Goal: Task Accomplishment & Management: Manage account settings

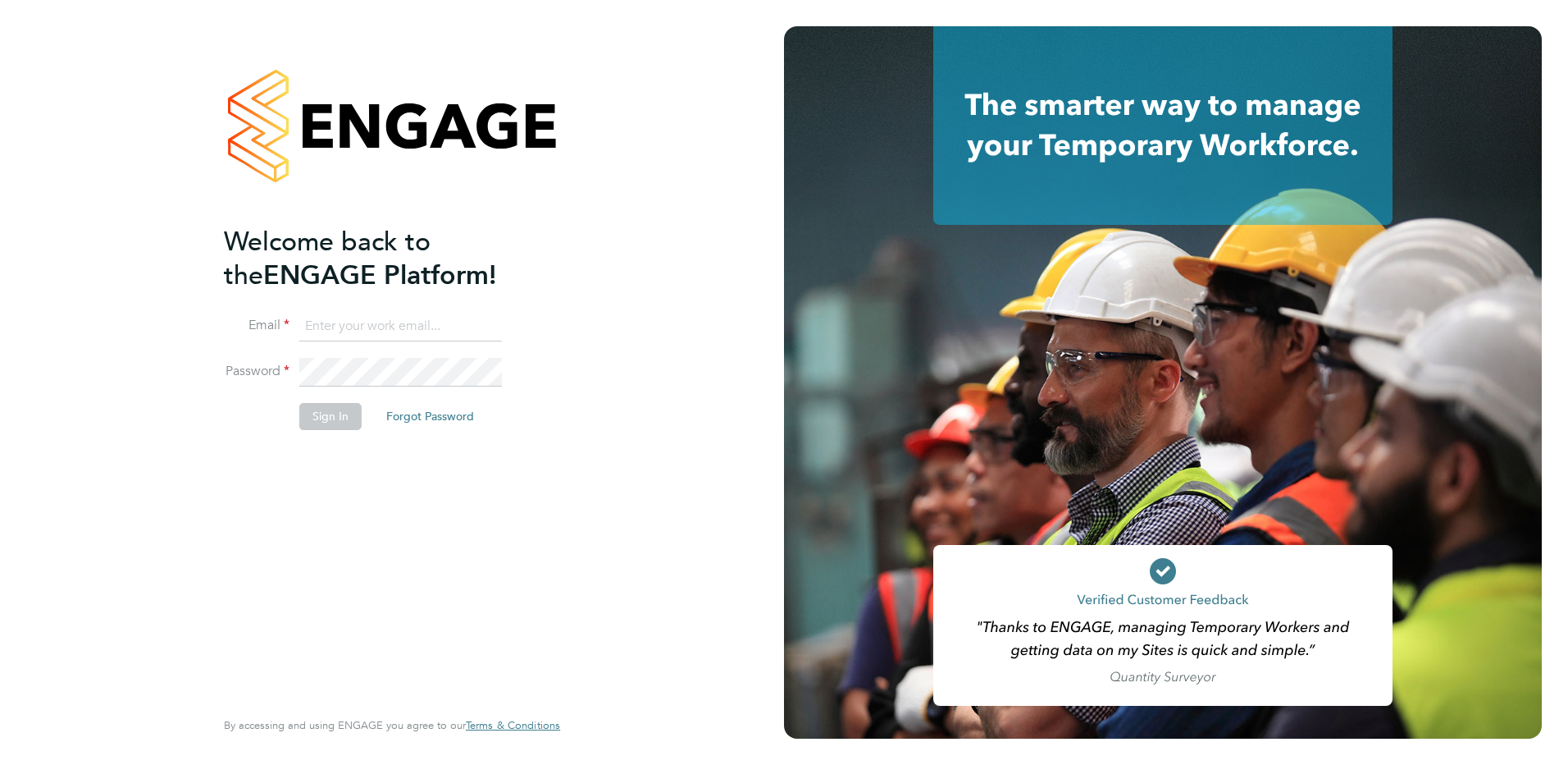
type input "payroll@txmrecruit.co.uk"
click at [318, 419] on button "Sign In" at bounding box center [330, 416] width 63 height 26
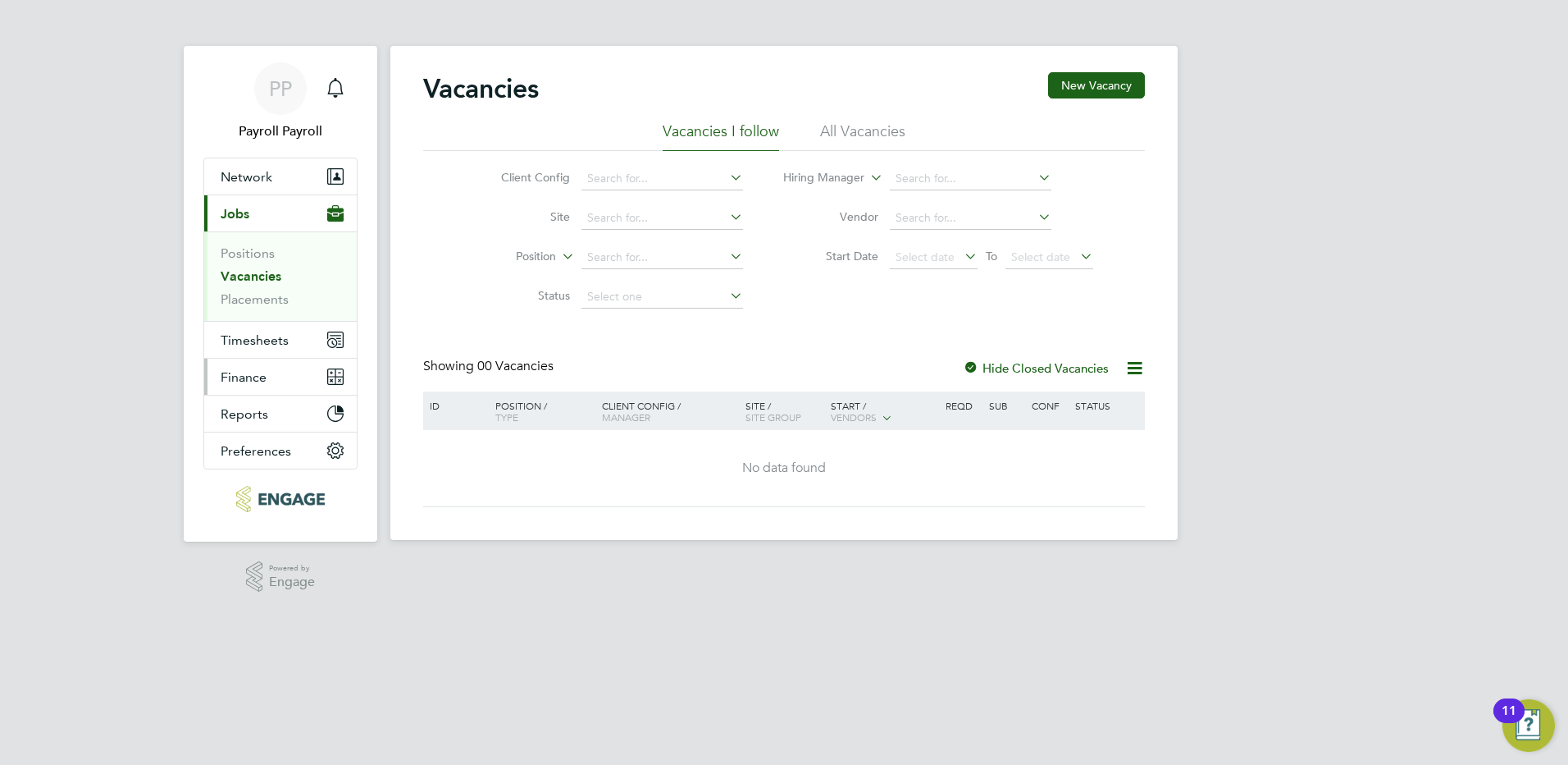
click at [258, 369] on span "Finance" at bounding box center [244, 377] width 46 height 15
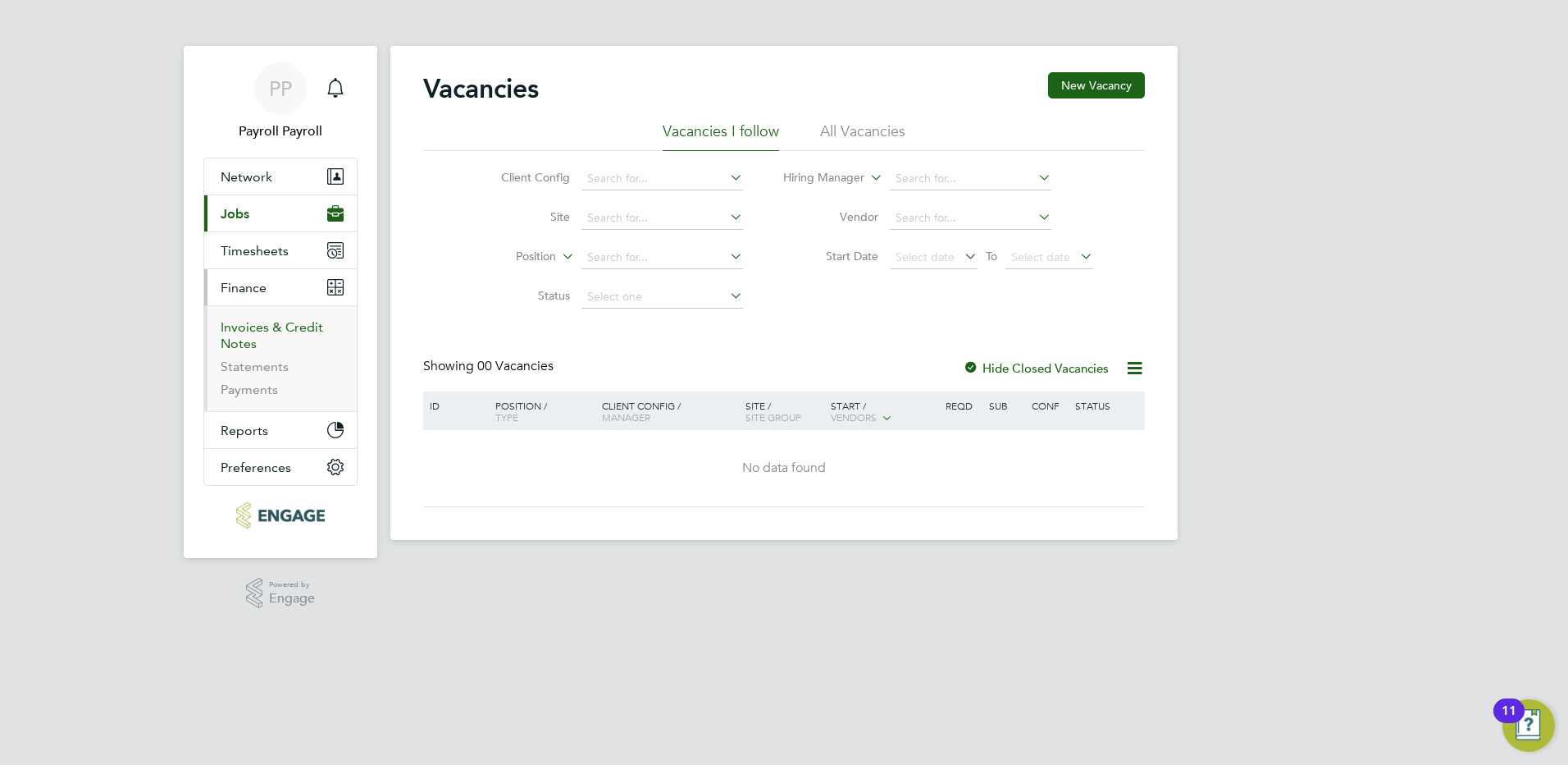
click at [279, 323] on link "Invoices & Credit Notes" at bounding box center [272, 335] width 102 height 32
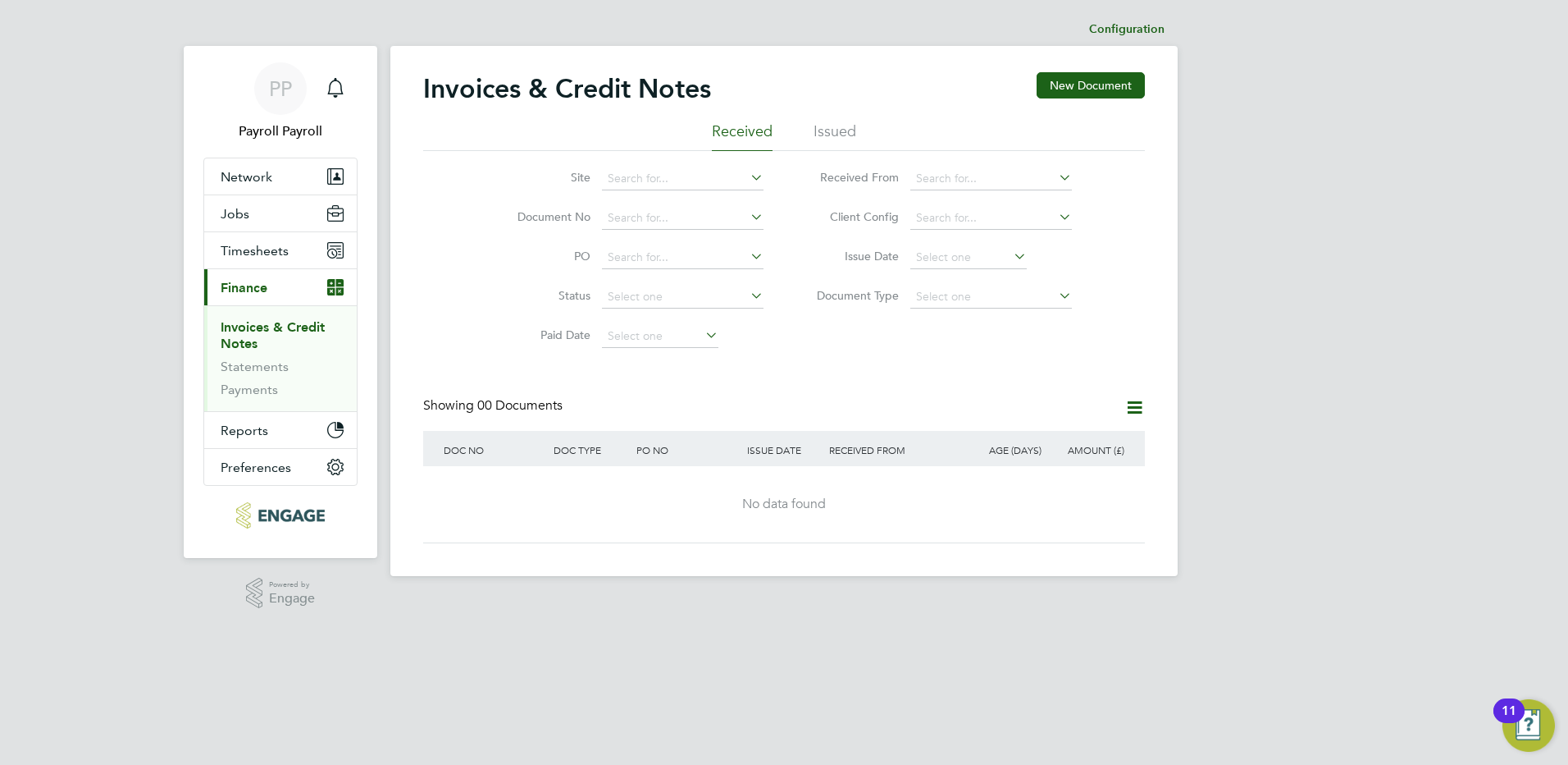
click at [840, 131] on li "Issued" at bounding box center [835, 136] width 42 height 30
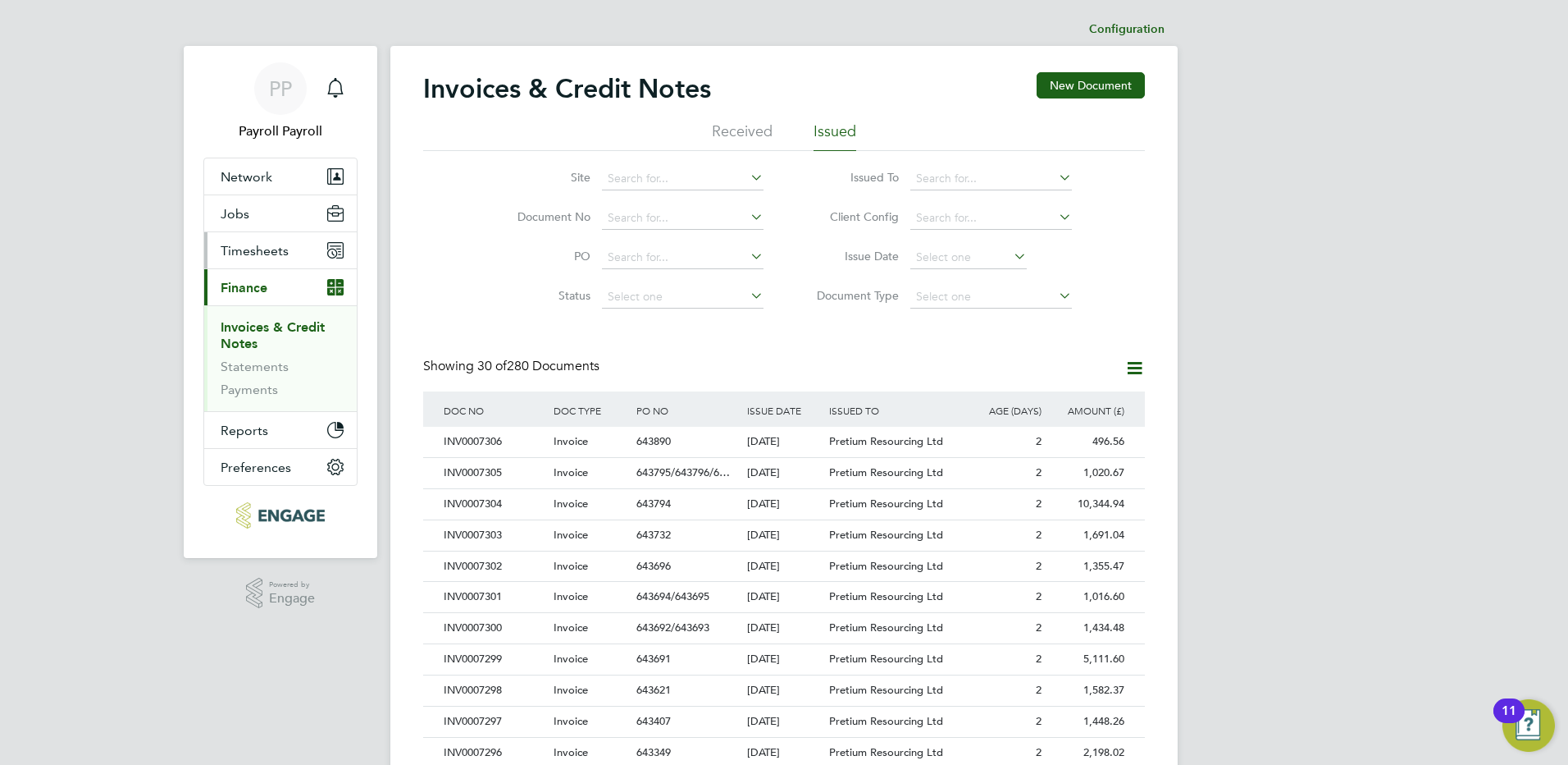
click at [264, 254] on span "Timesheets" at bounding box center [255, 251] width 68 height 15
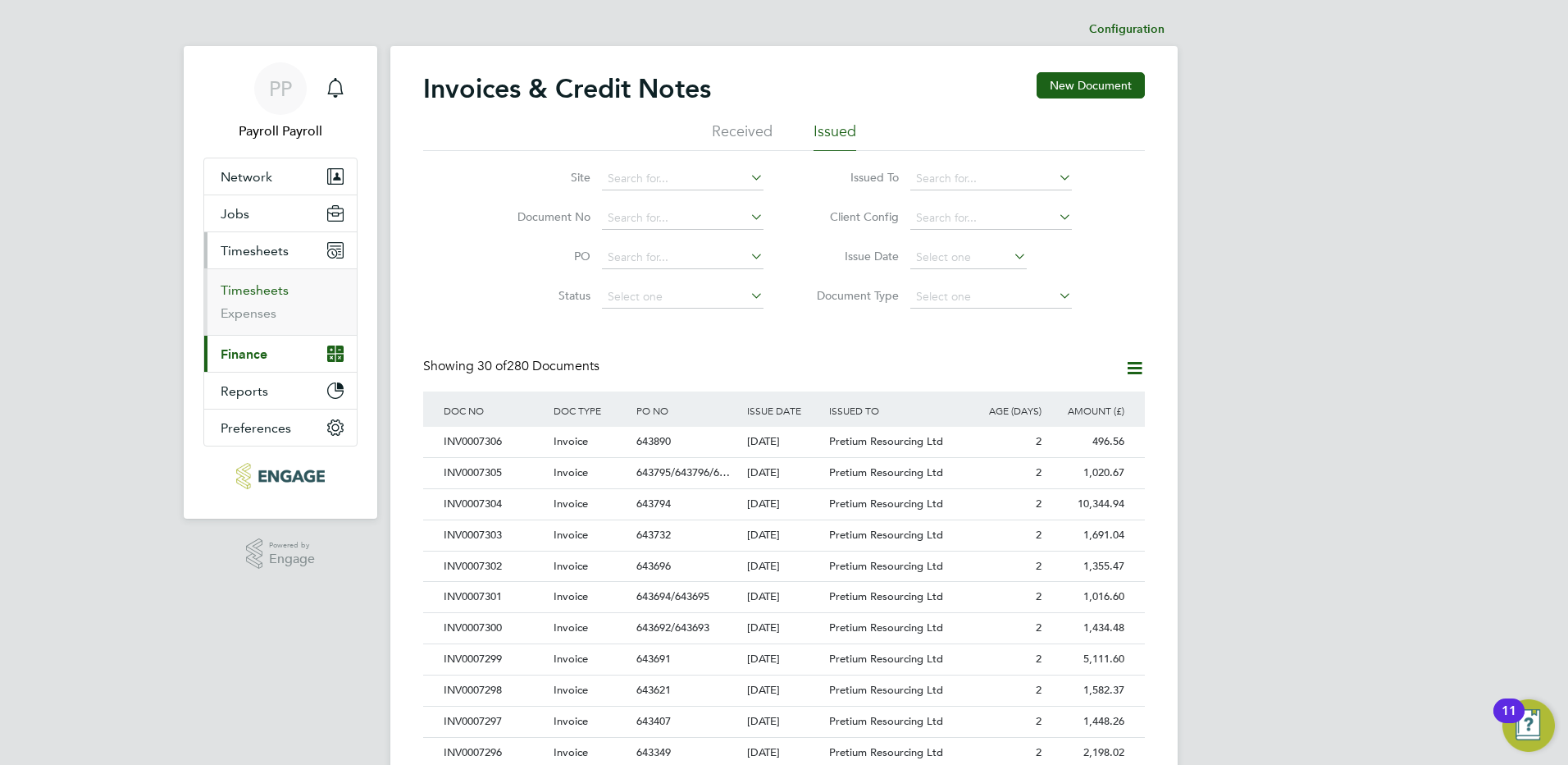
click at [260, 291] on link "Timesheets" at bounding box center [255, 290] width 68 height 15
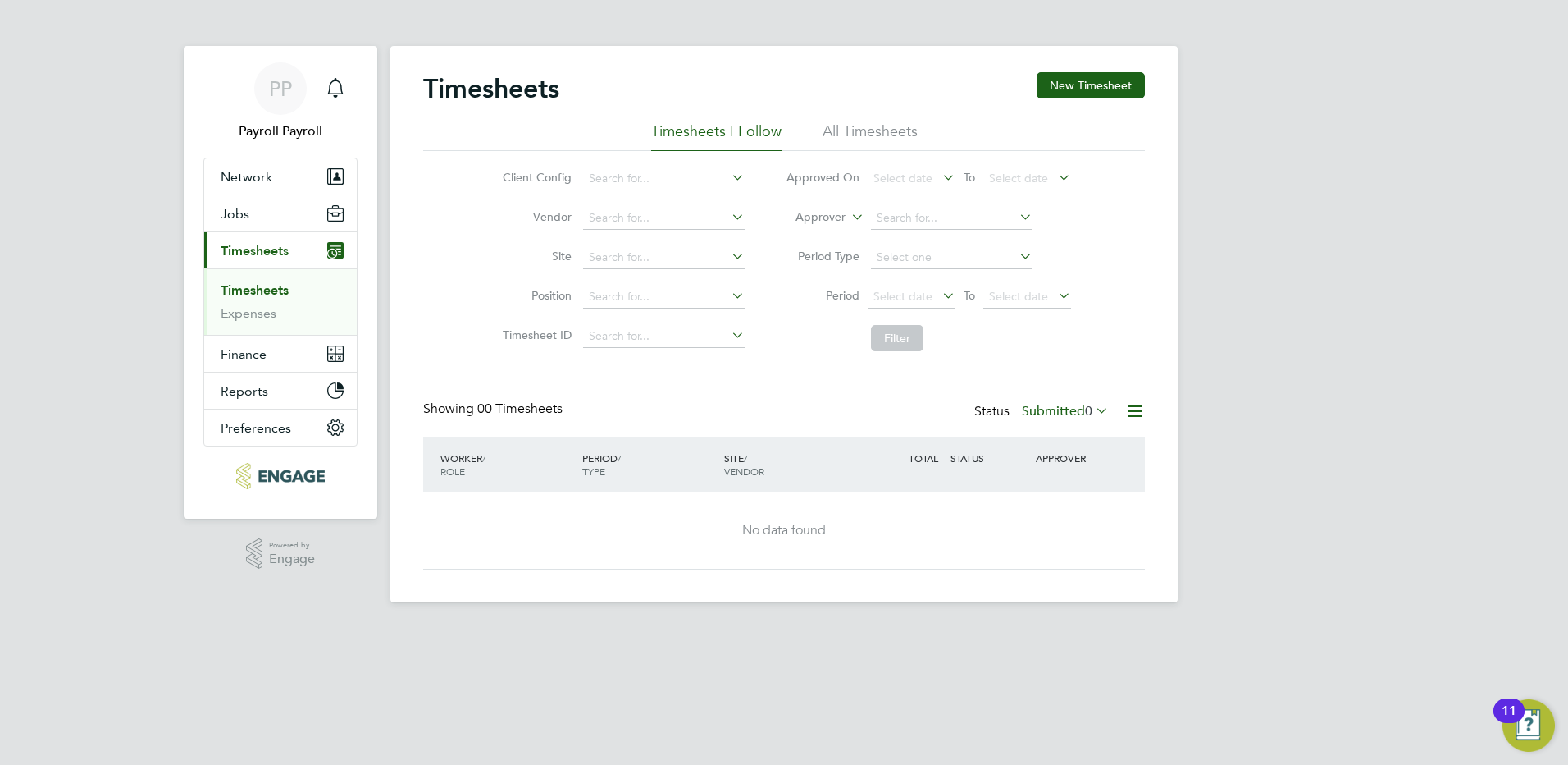
click at [857, 133] on li "All Timesheets" at bounding box center [870, 136] width 95 height 30
click at [1092, 406] on icon at bounding box center [1092, 410] width 0 height 23
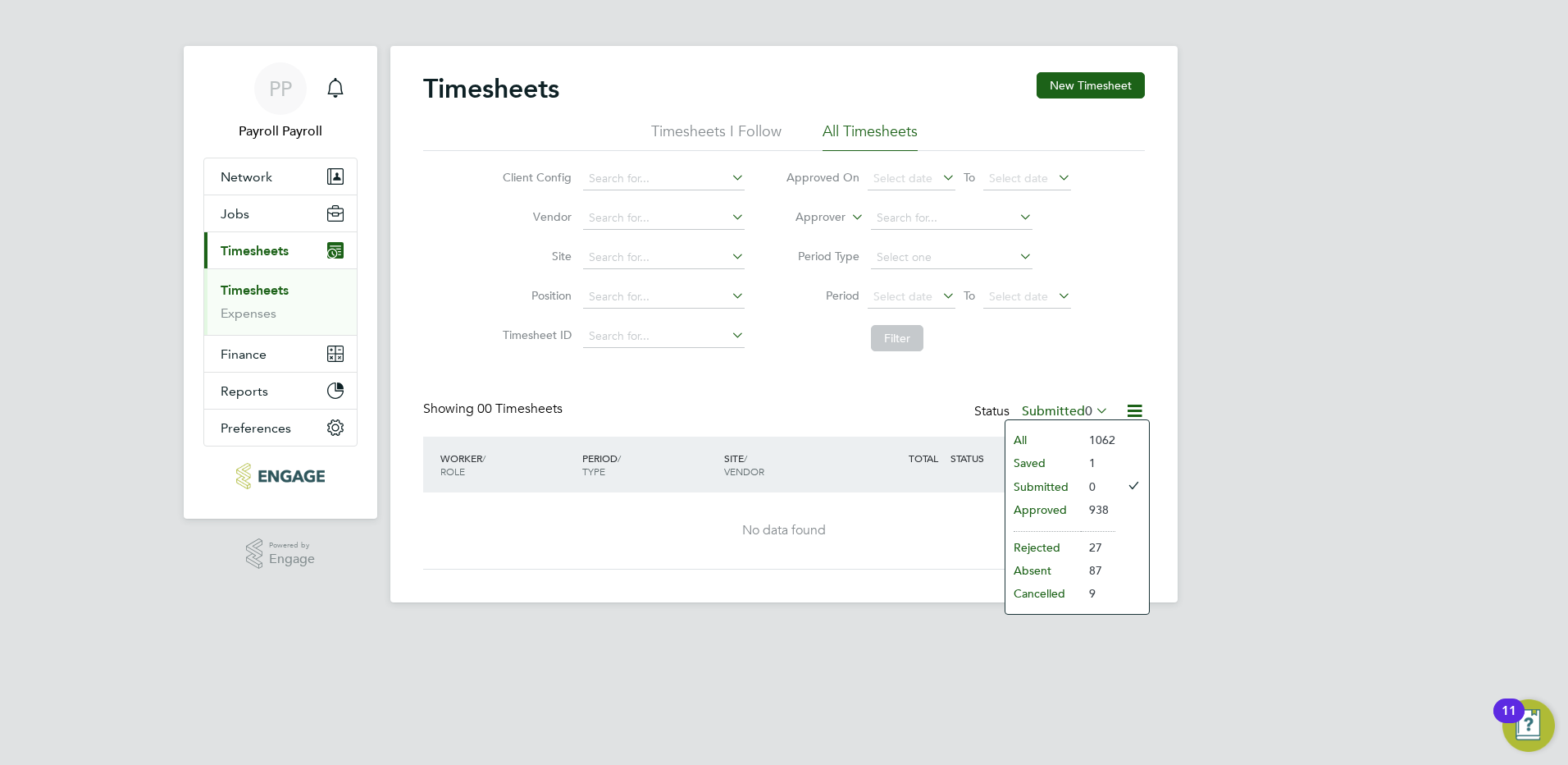
click at [1068, 507] on li "Approved" at bounding box center [1042, 509] width 75 height 23
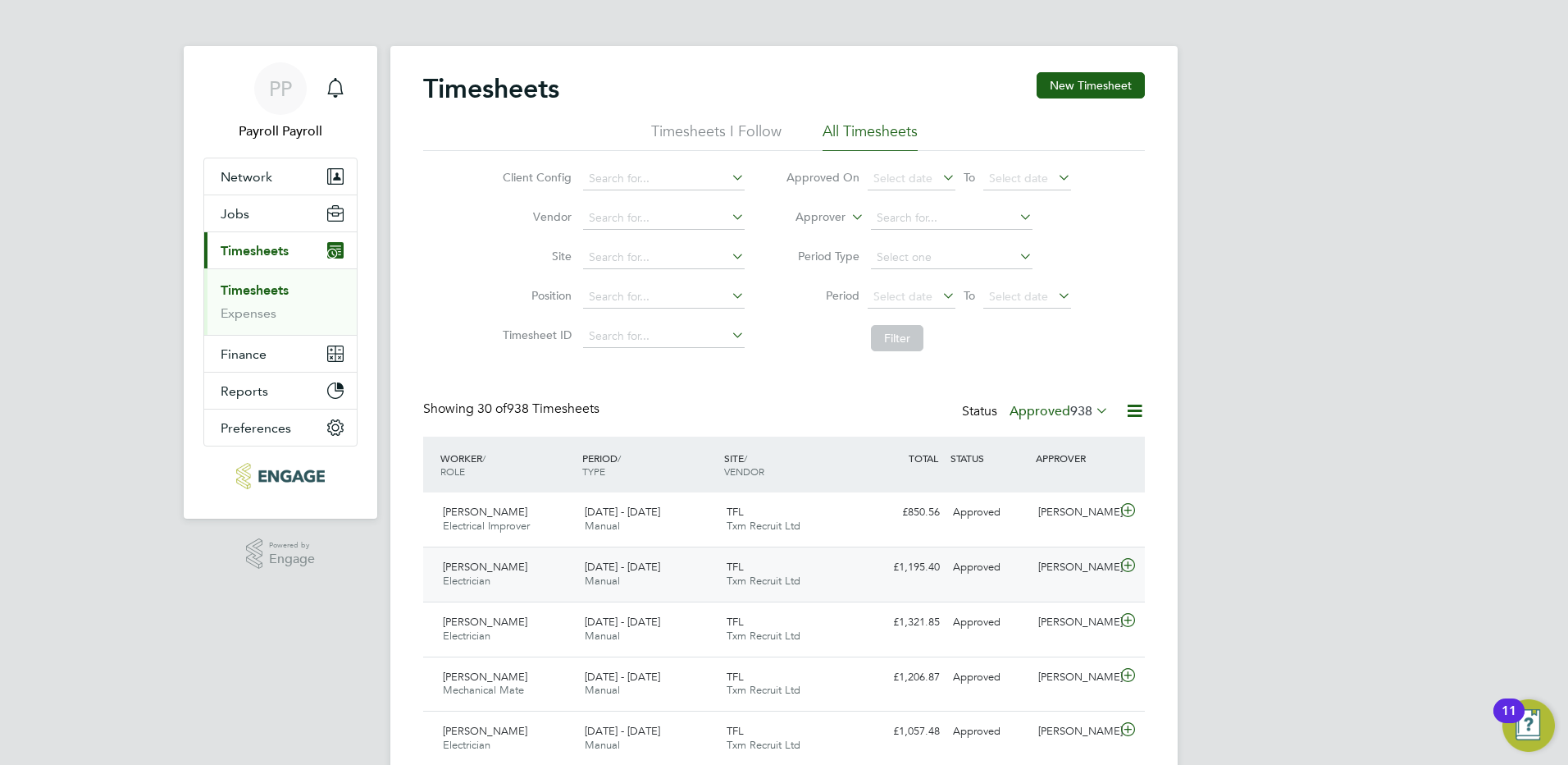
drag, startPoint x: 493, startPoint y: 578, endPoint x: 522, endPoint y: 583, distance: 29.4
click at [493, 578] on div "[PERSON_NAME] Electrician [DATE] - [DATE]" at bounding box center [507, 574] width 142 height 41
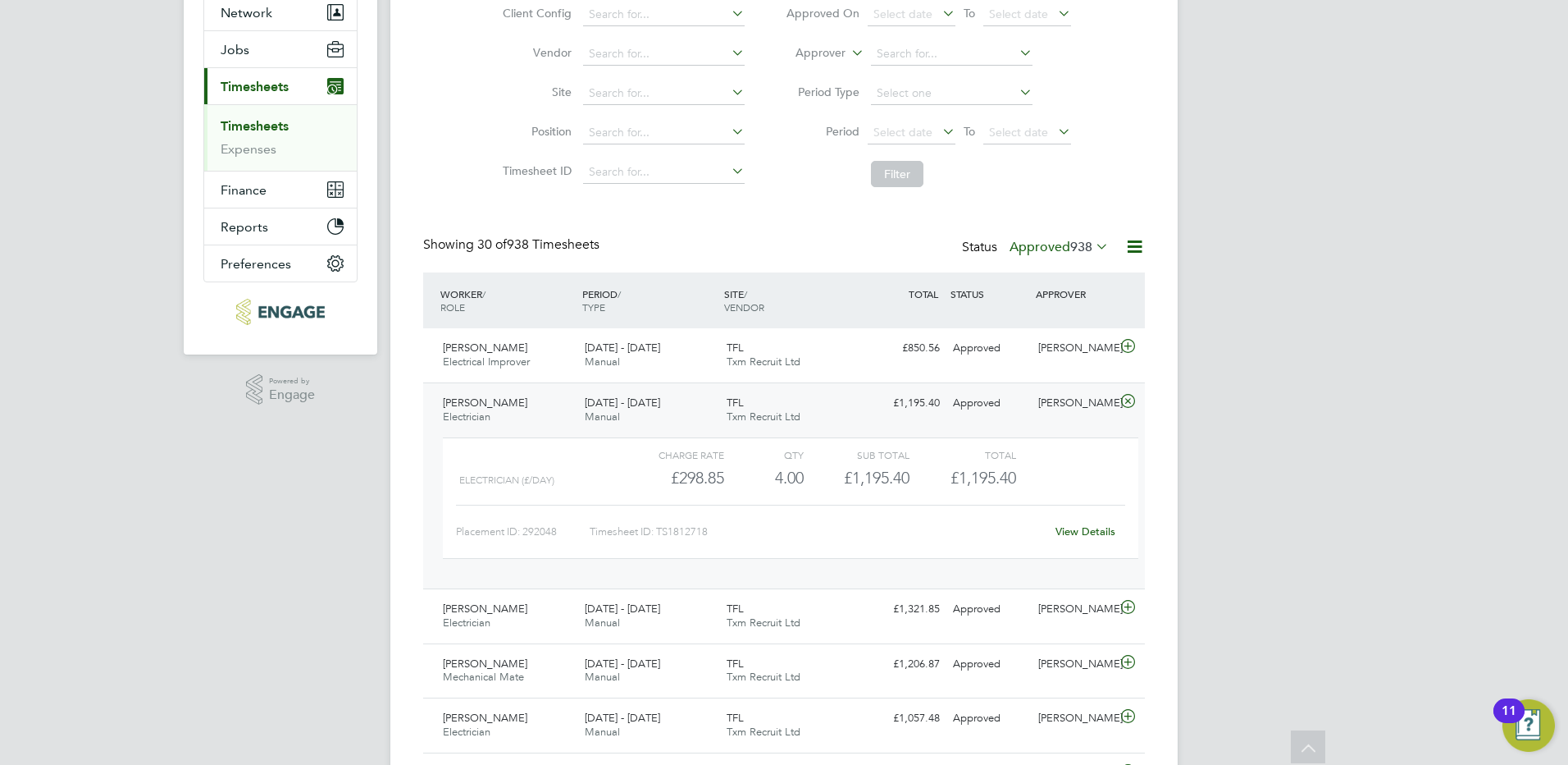
click at [504, 405] on div "[PERSON_NAME] Electrician [DATE] - [DATE]" at bounding box center [507, 410] width 142 height 41
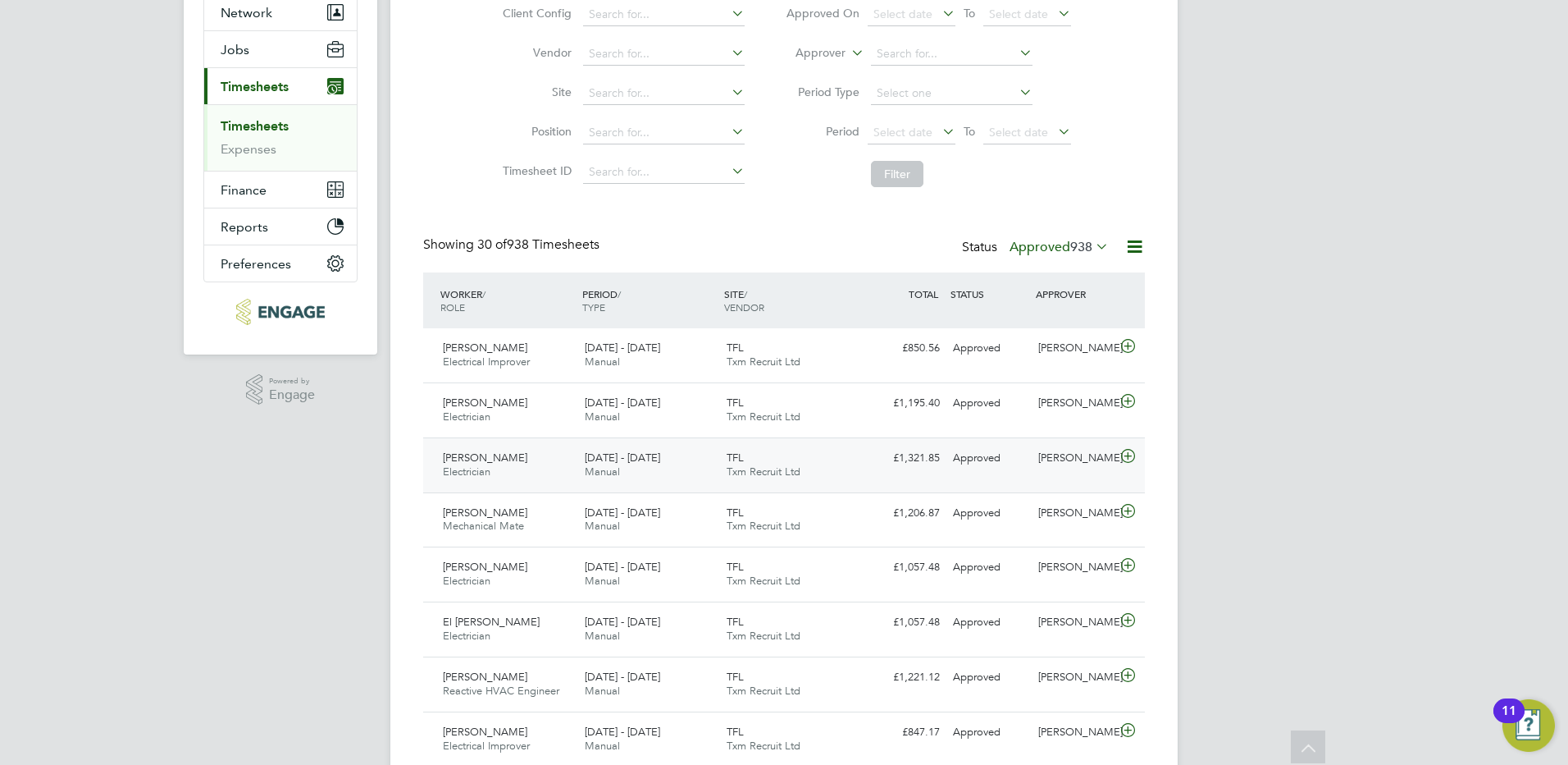
click at [497, 453] on span "[PERSON_NAME]" at bounding box center [485, 457] width 85 height 14
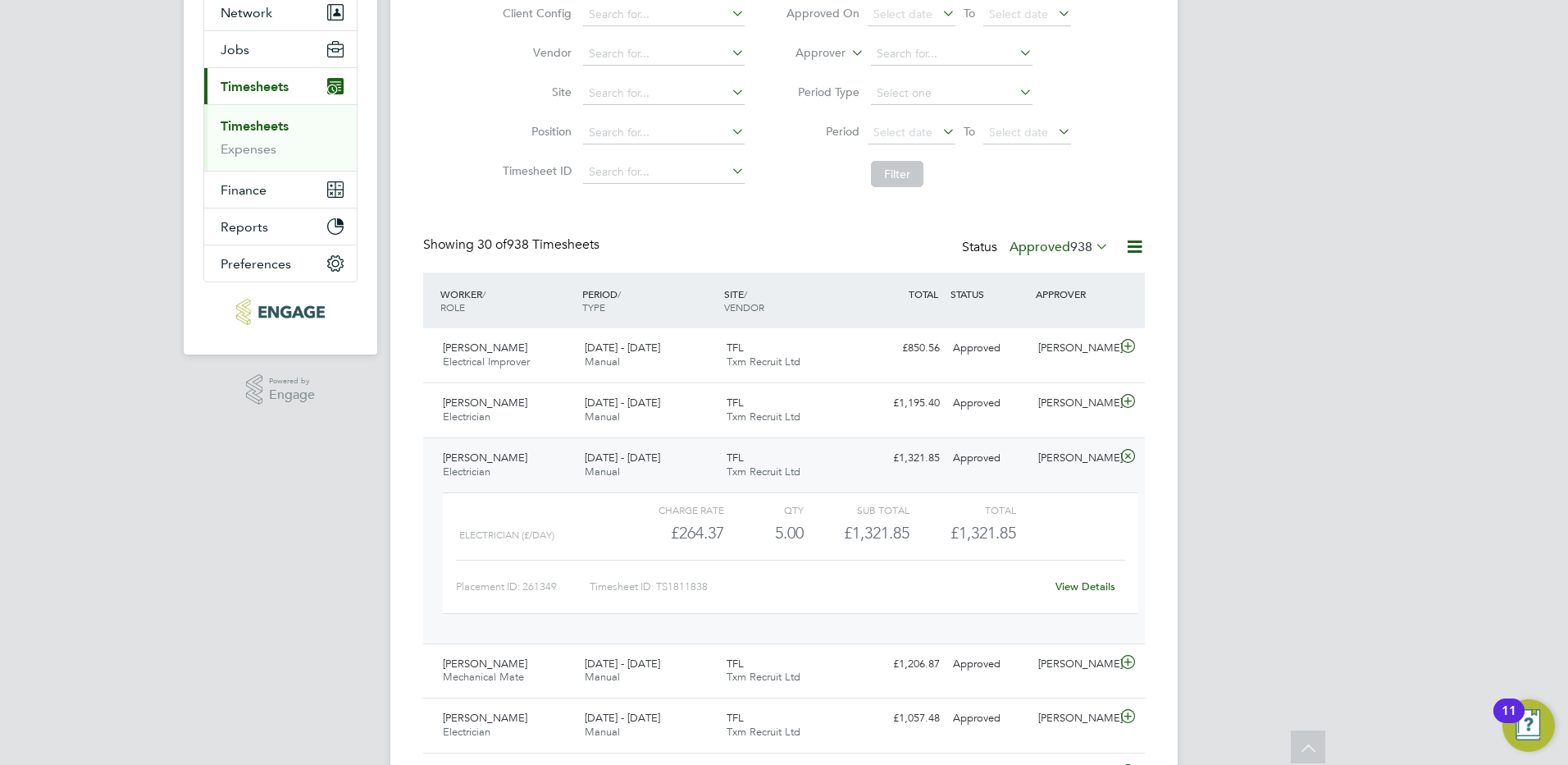
click at [512, 458] on span "[PERSON_NAME]" at bounding box center [485, 457] width 85 height 14
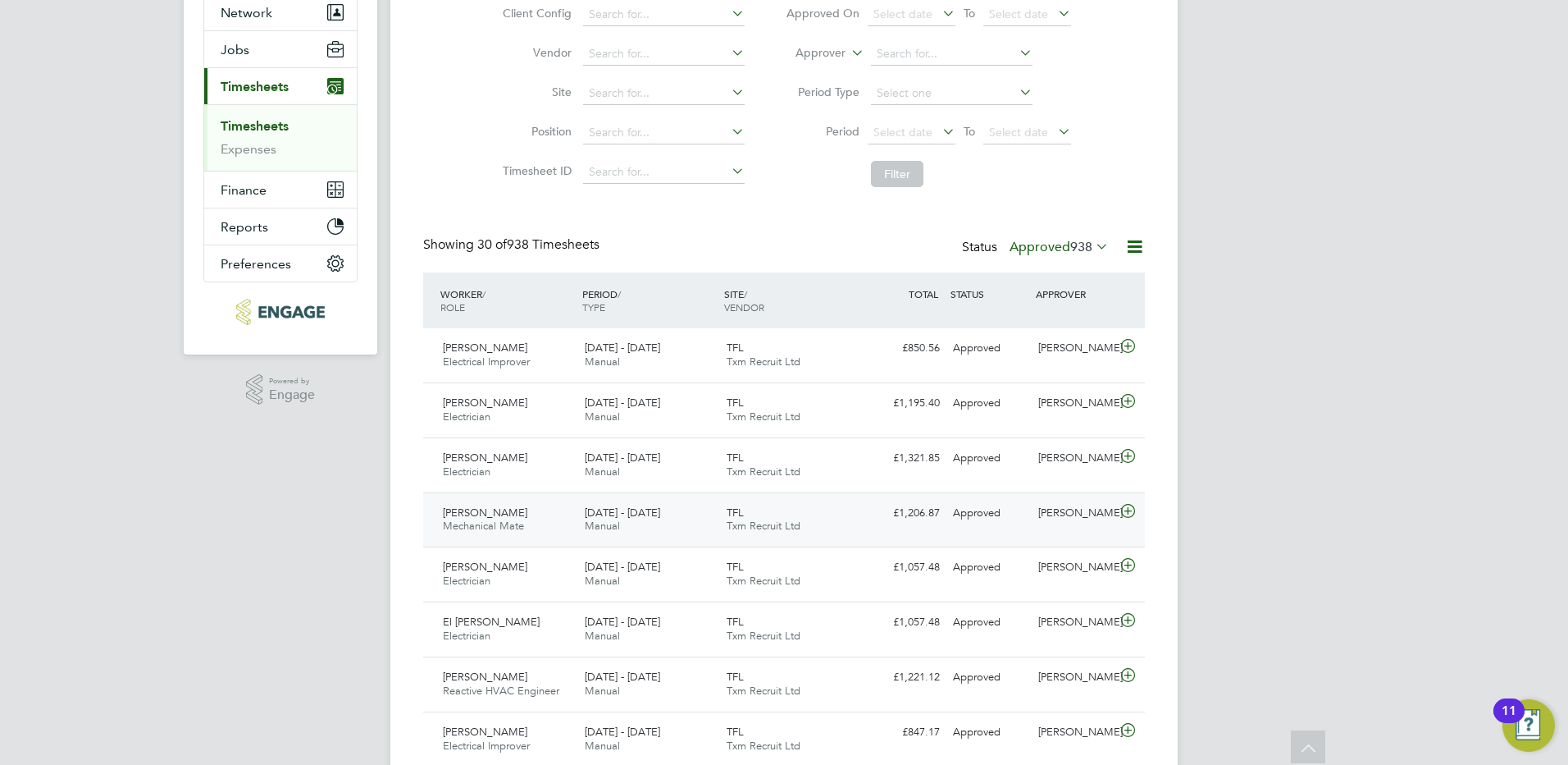
click at [492, 515] on span "[PERSON_NAME]" at bounding box center [485, 513] width 85 height 14
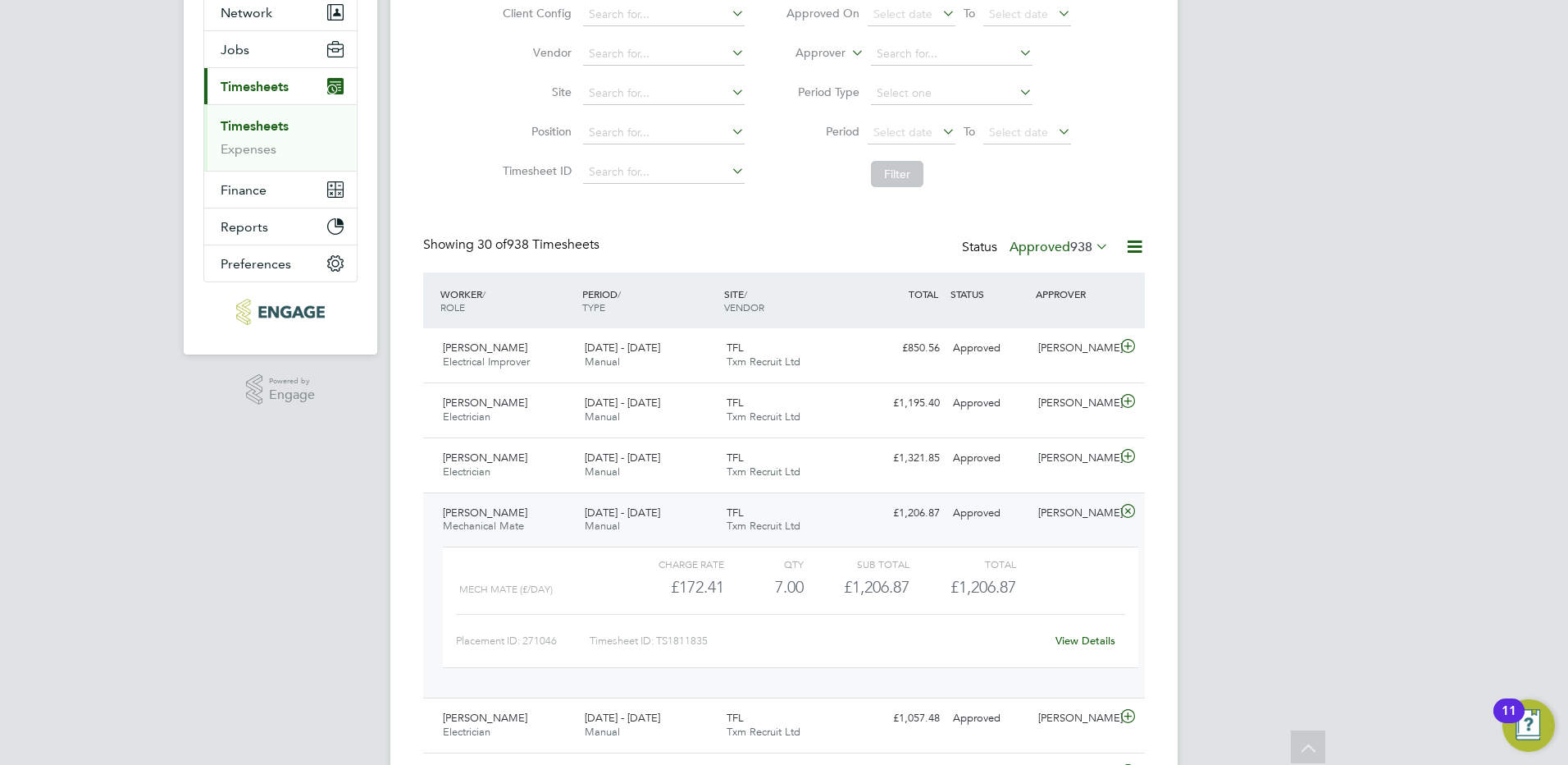
click at [502, 517] on span "[PERSON_NAME]" at bounding box center [485, 513] width 85 height 14
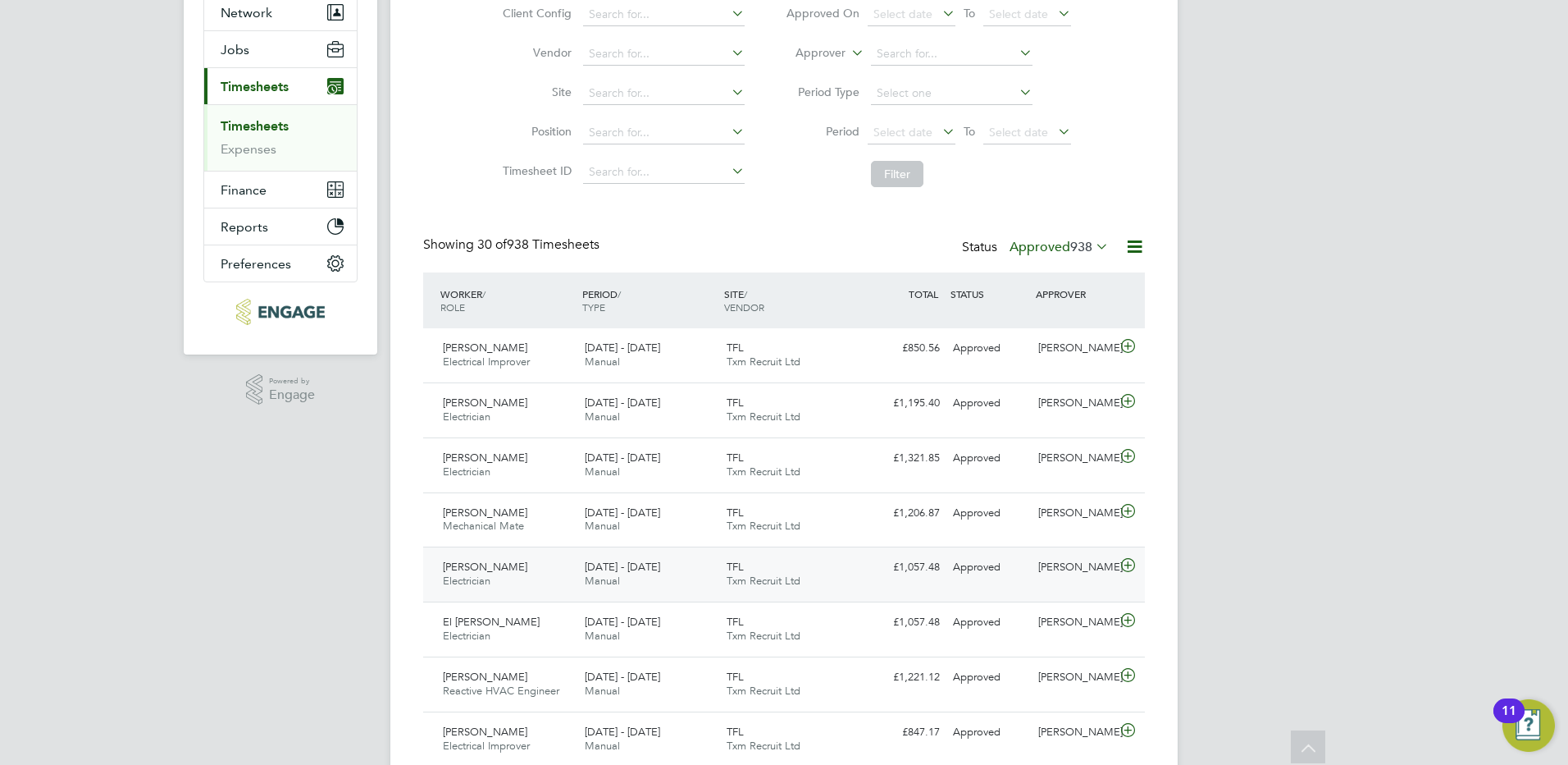
click at [496, 573] on span "[PERSON_NAME]" at bounding box center [485, 566] width 85 height 14
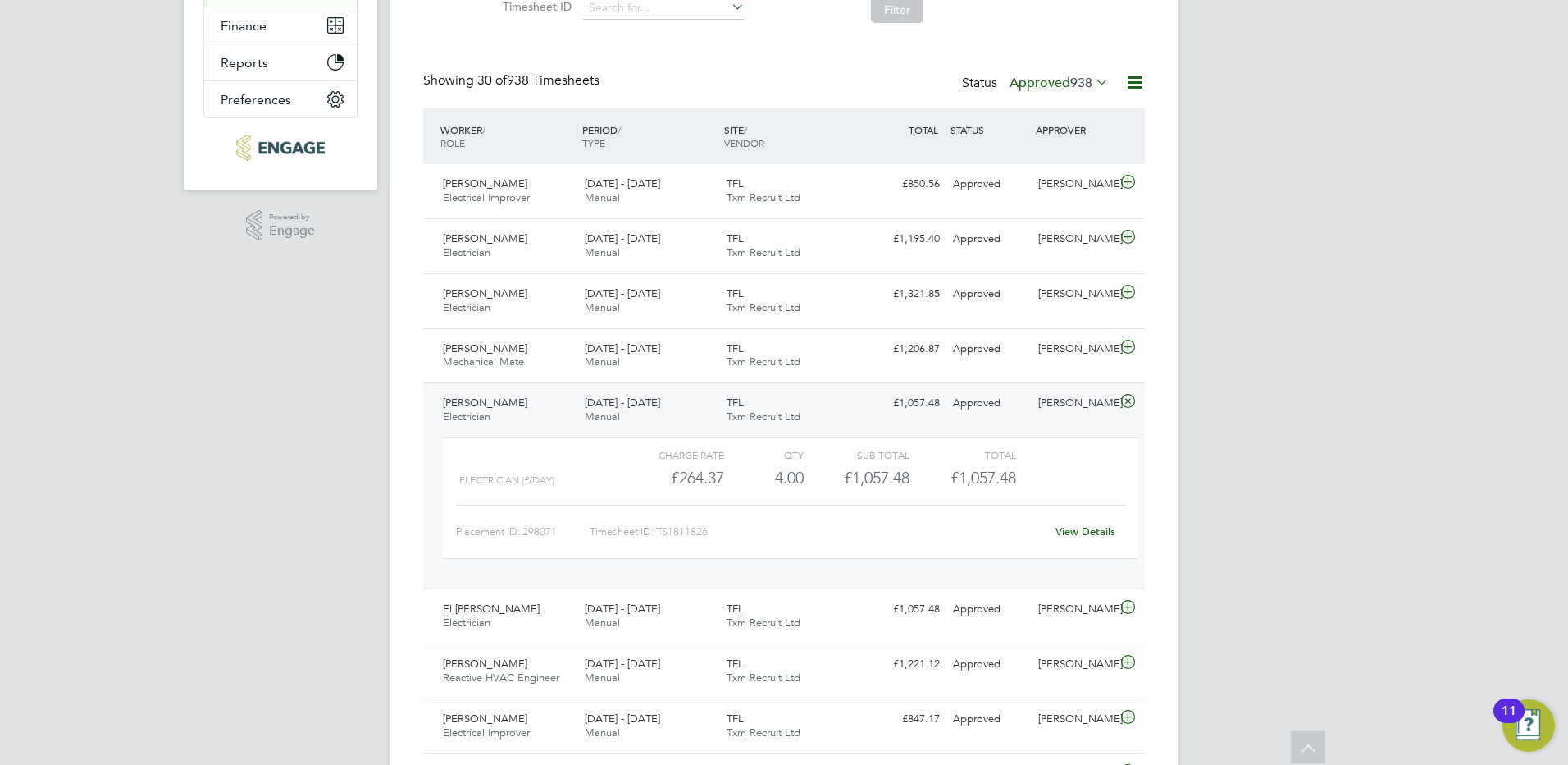
click at [499, 405] on span "[PERSON_NAME]" at bounding box center [485, 402] width 85 height 14
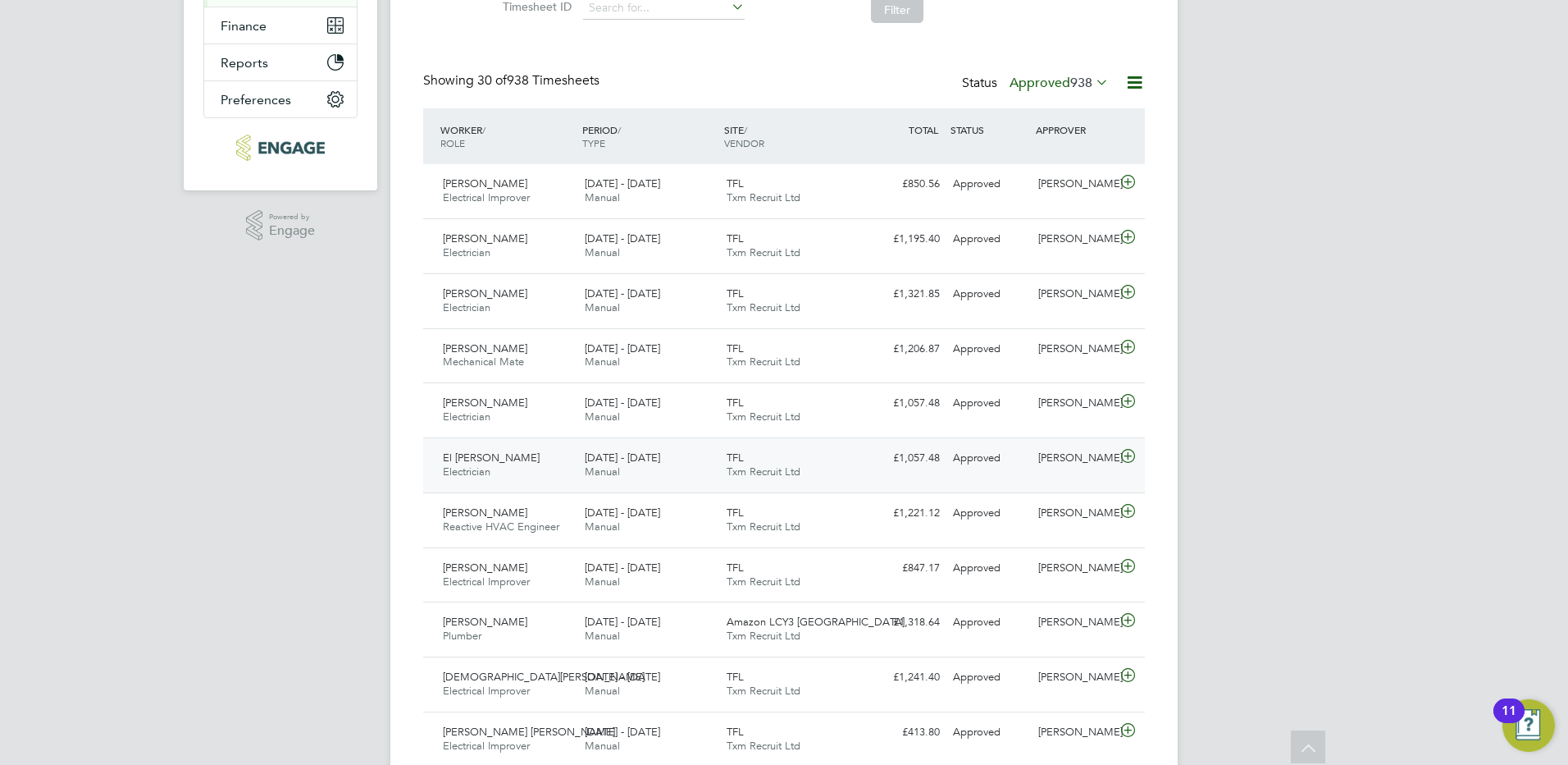
click at [496, 457] on span "El [PERSON_NAME]" at bounding box center [491, 457] width 97 height 14
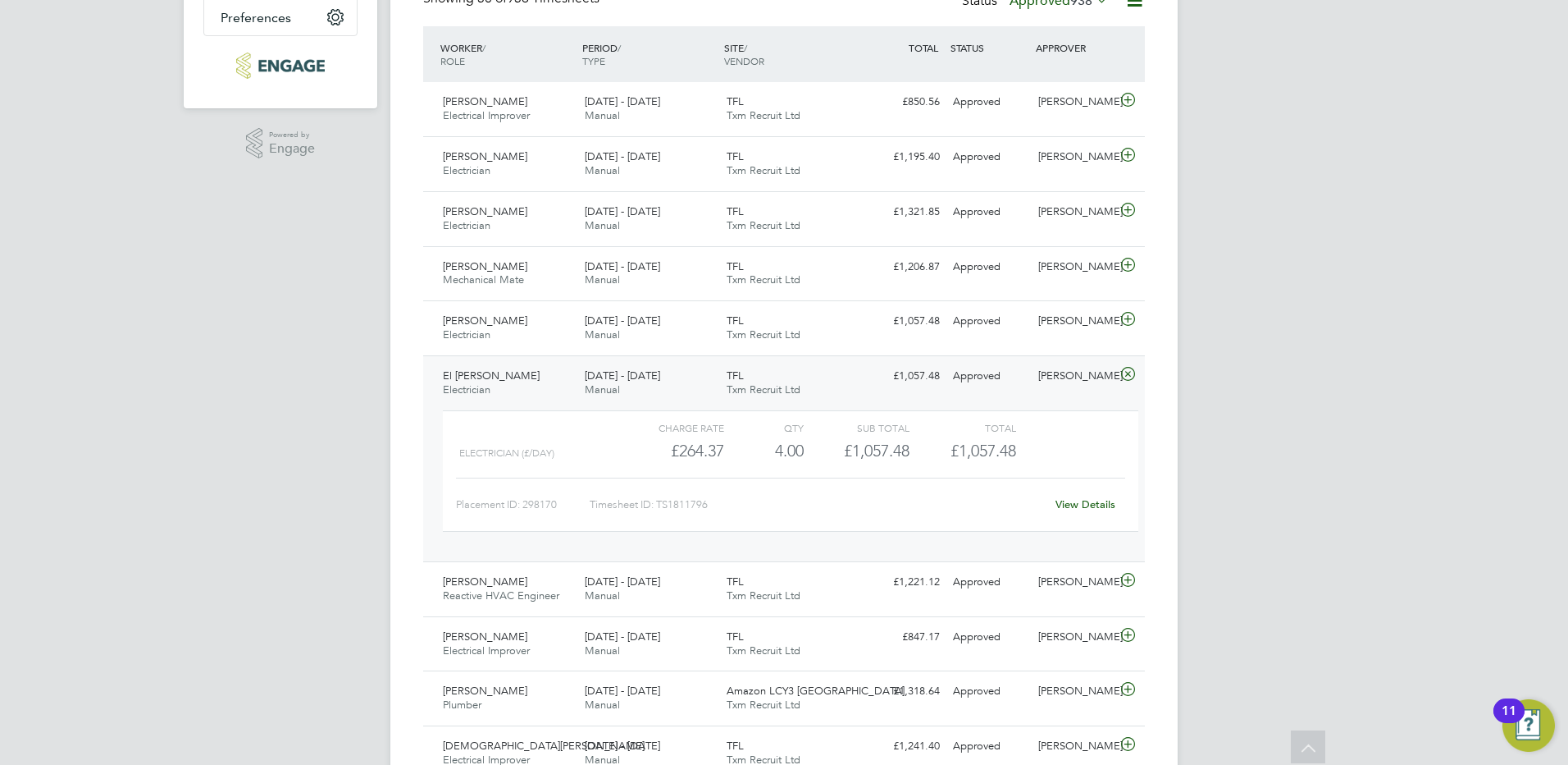
scroll to position [492, 0]
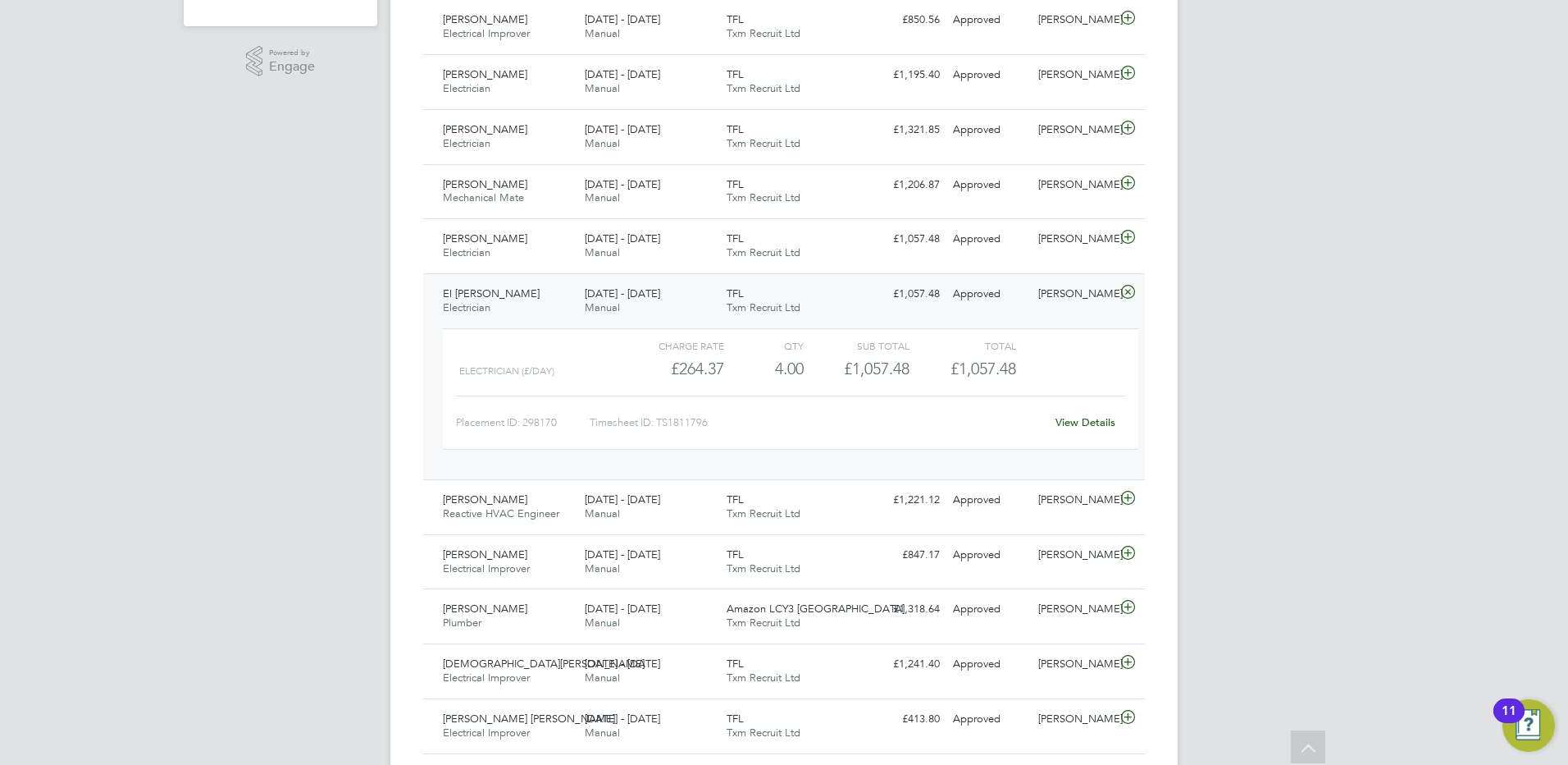
click at [489, 293] on span "El [PERSON_NAME]" at bounding box center [491, 293] width 97 height 14
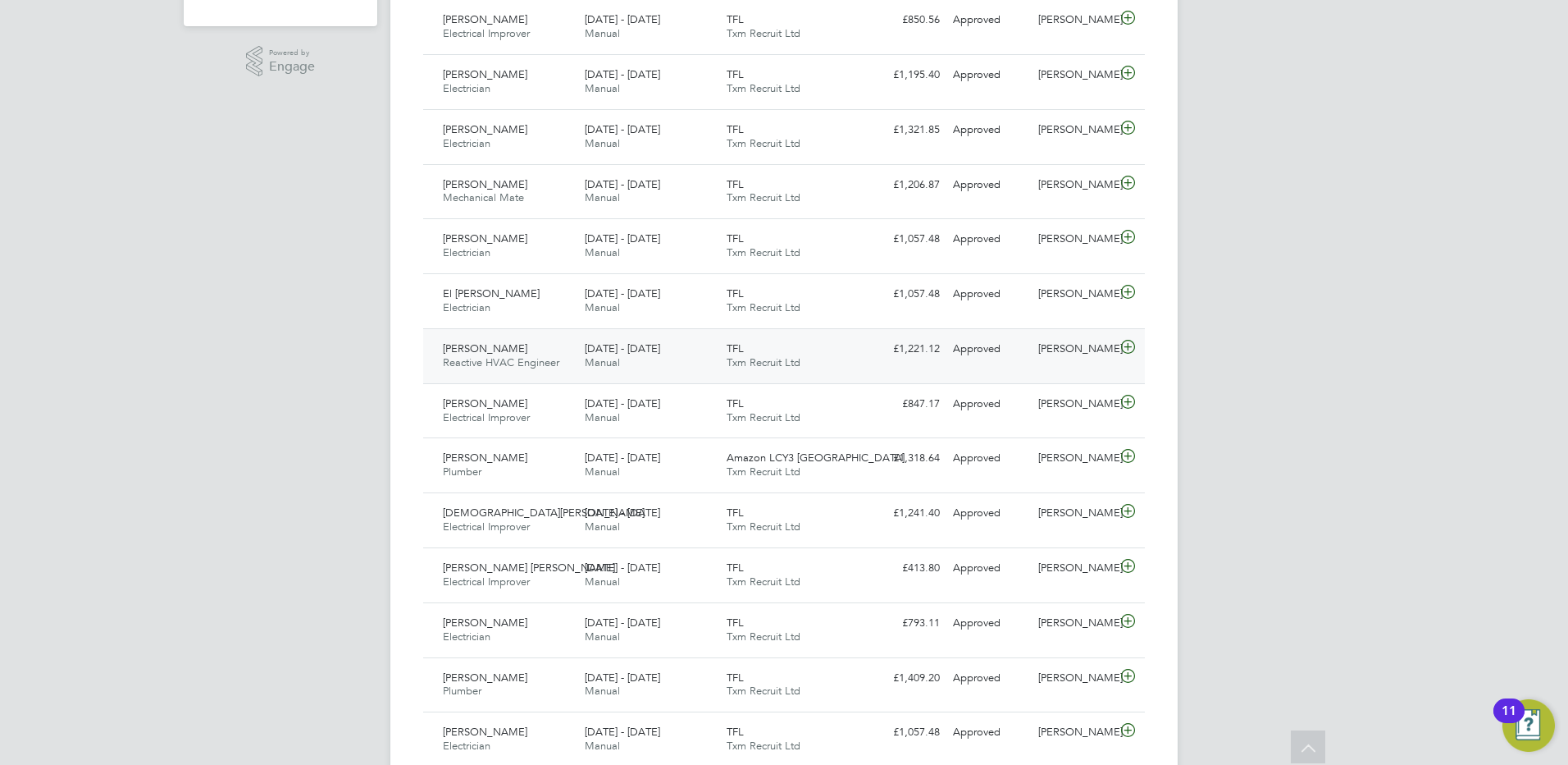
click at [504, 346] on span "[PERSON_NAME]" at bounding box center [485, 348] width 85 height 14
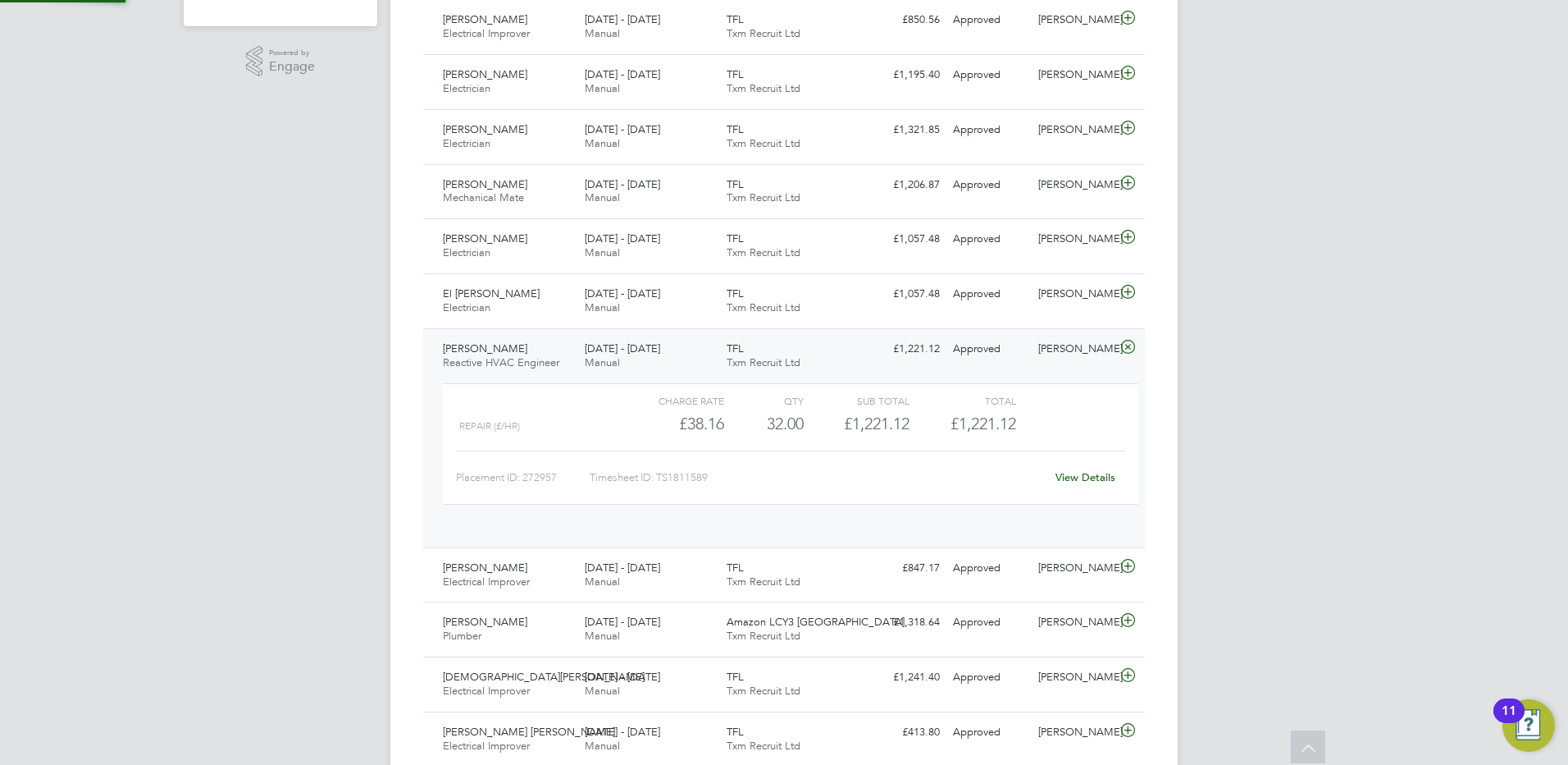
scroll to position [28, 160]
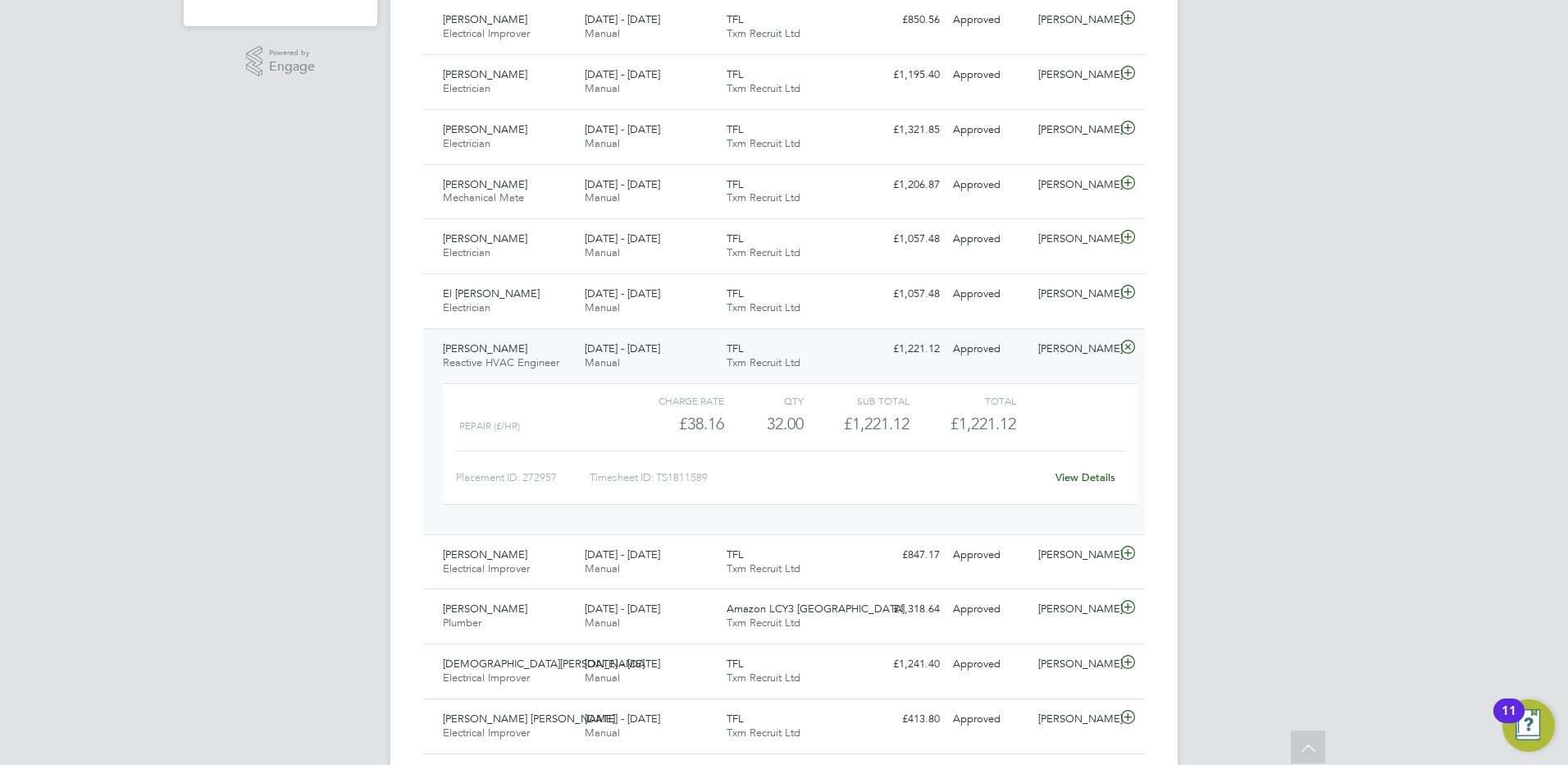
click at [503, 354] on span "[PERSON_NAME]" at bounding box center [485, 348] width 85 height 14
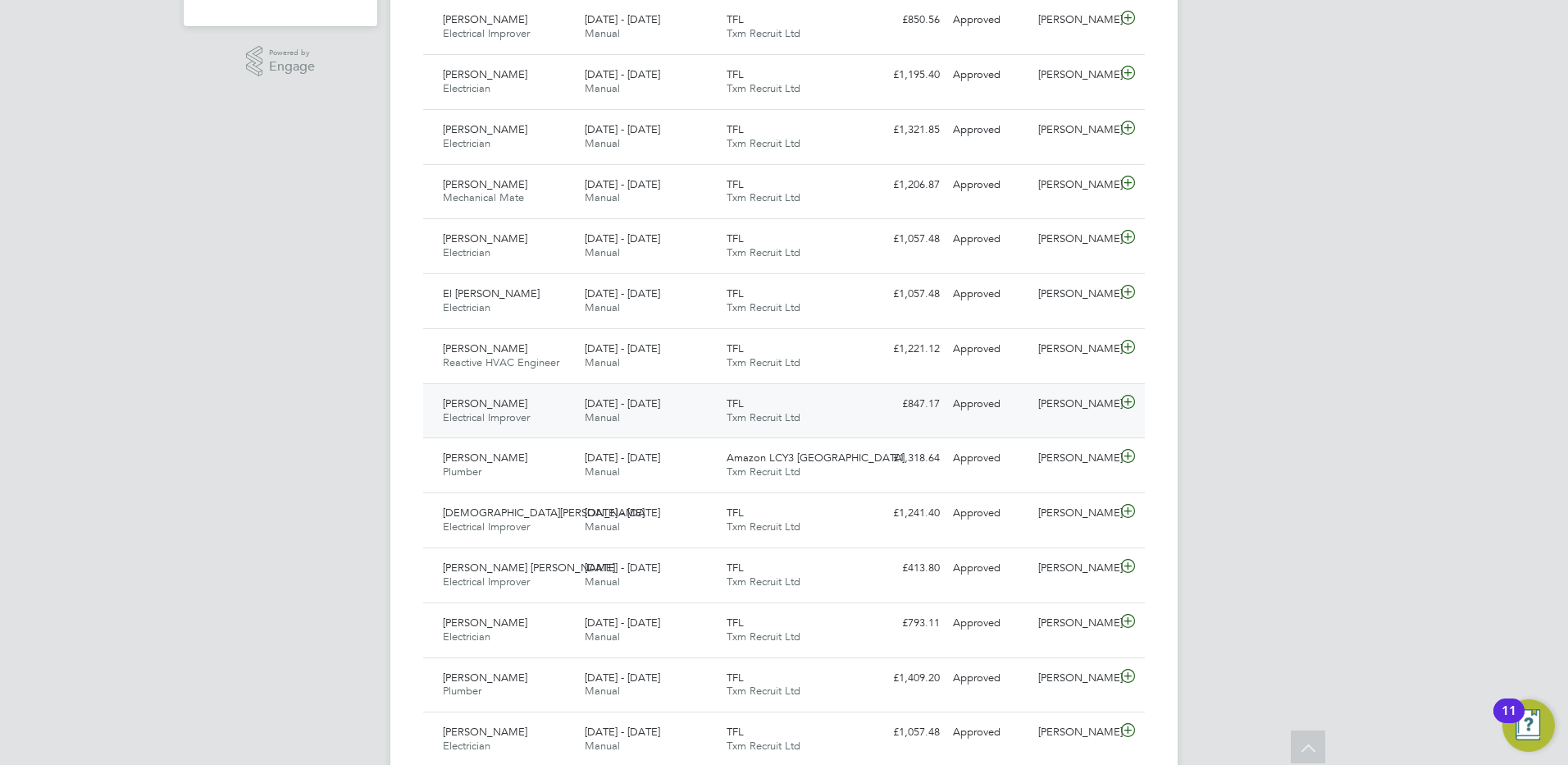
click at [489, 402] on span "[PERSON_NAME]" at bounding box center [485, 403] width 85 height 14
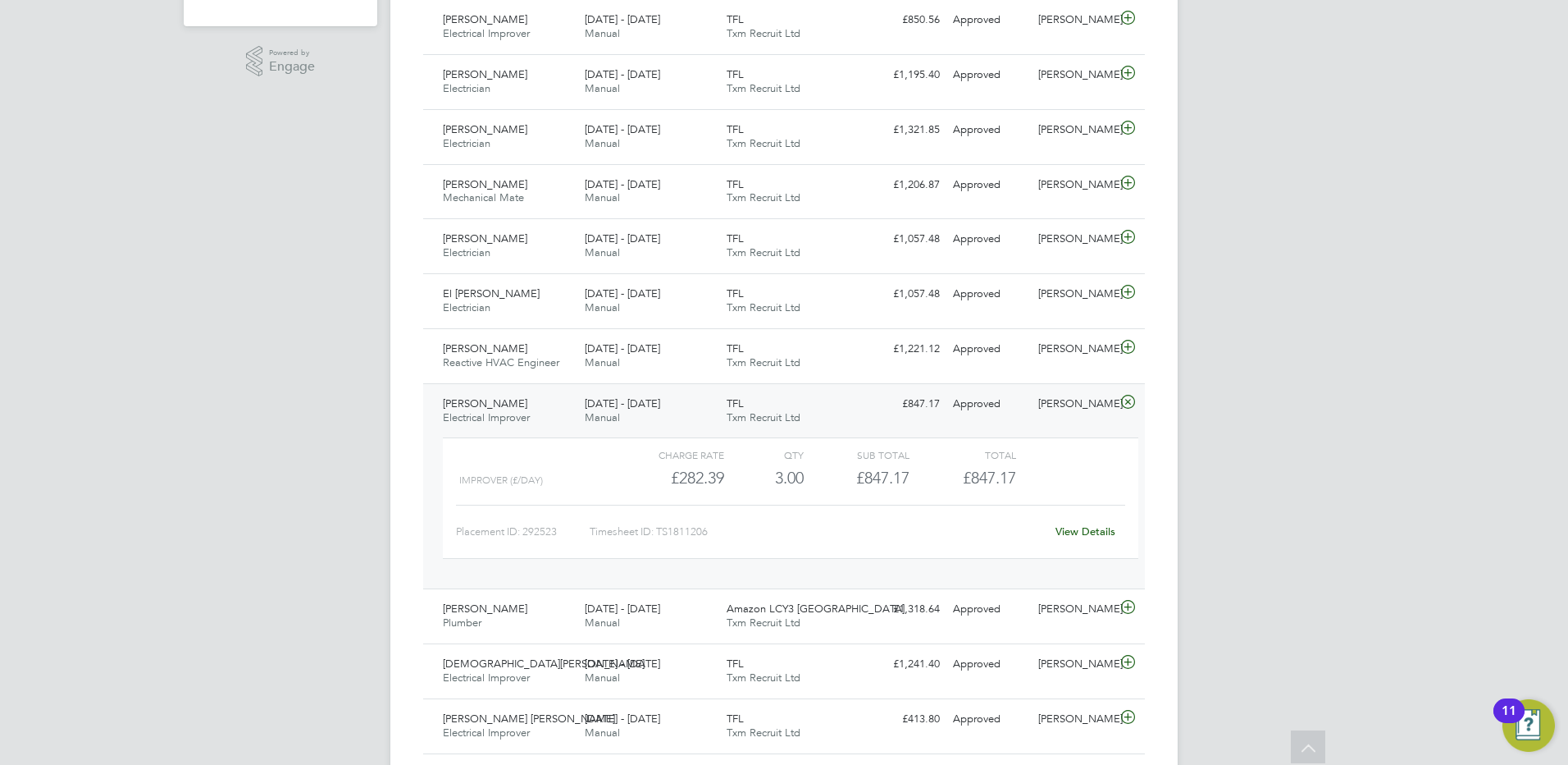
click at [486, 407] on span "[PERSON_NAME]" at bounding box center [485, 403] width 85 height 14
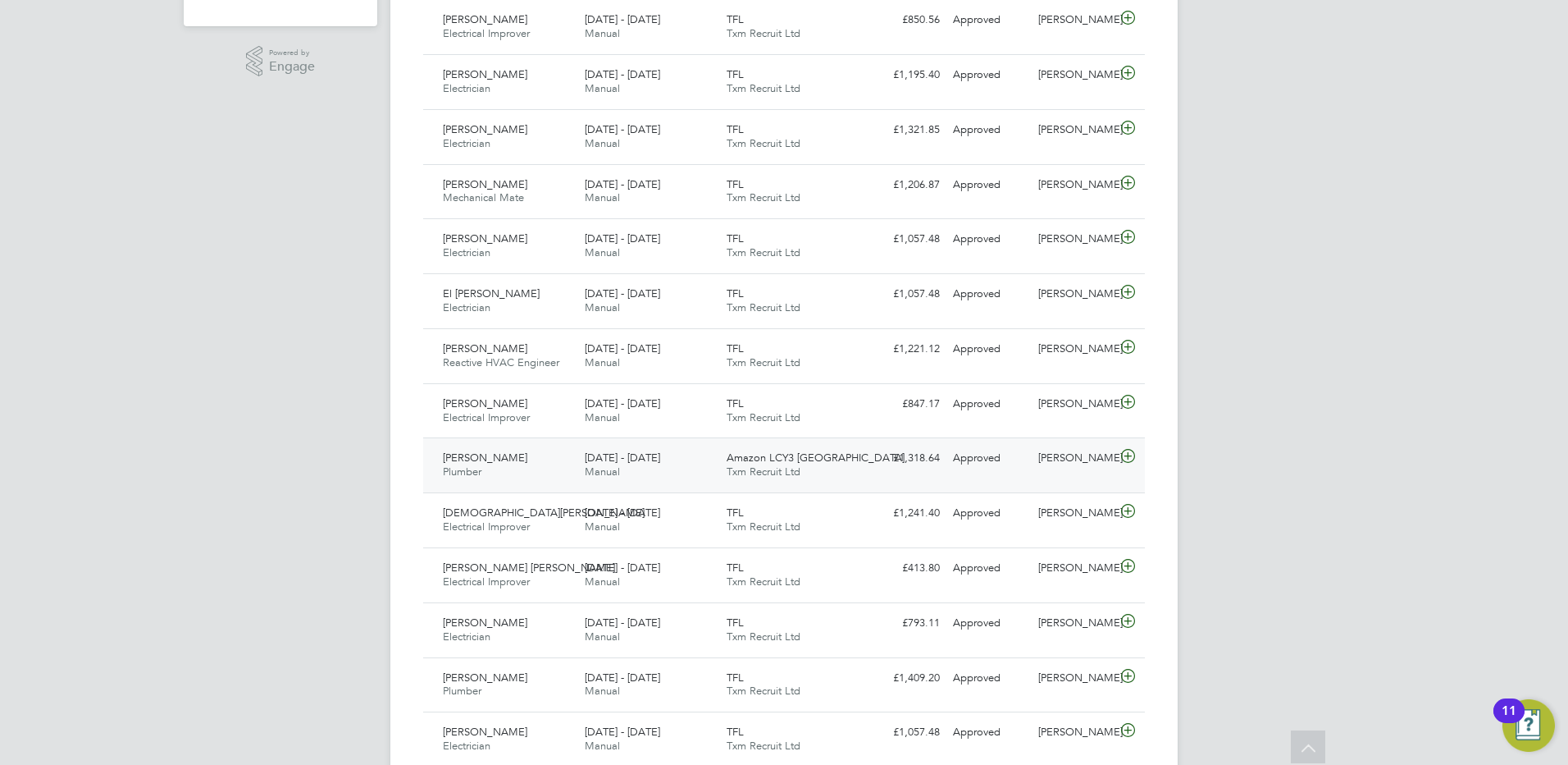
click at [482, 458] on span "[PERSON_NAME]" at bounding box center [485, 457] width 85 height 14
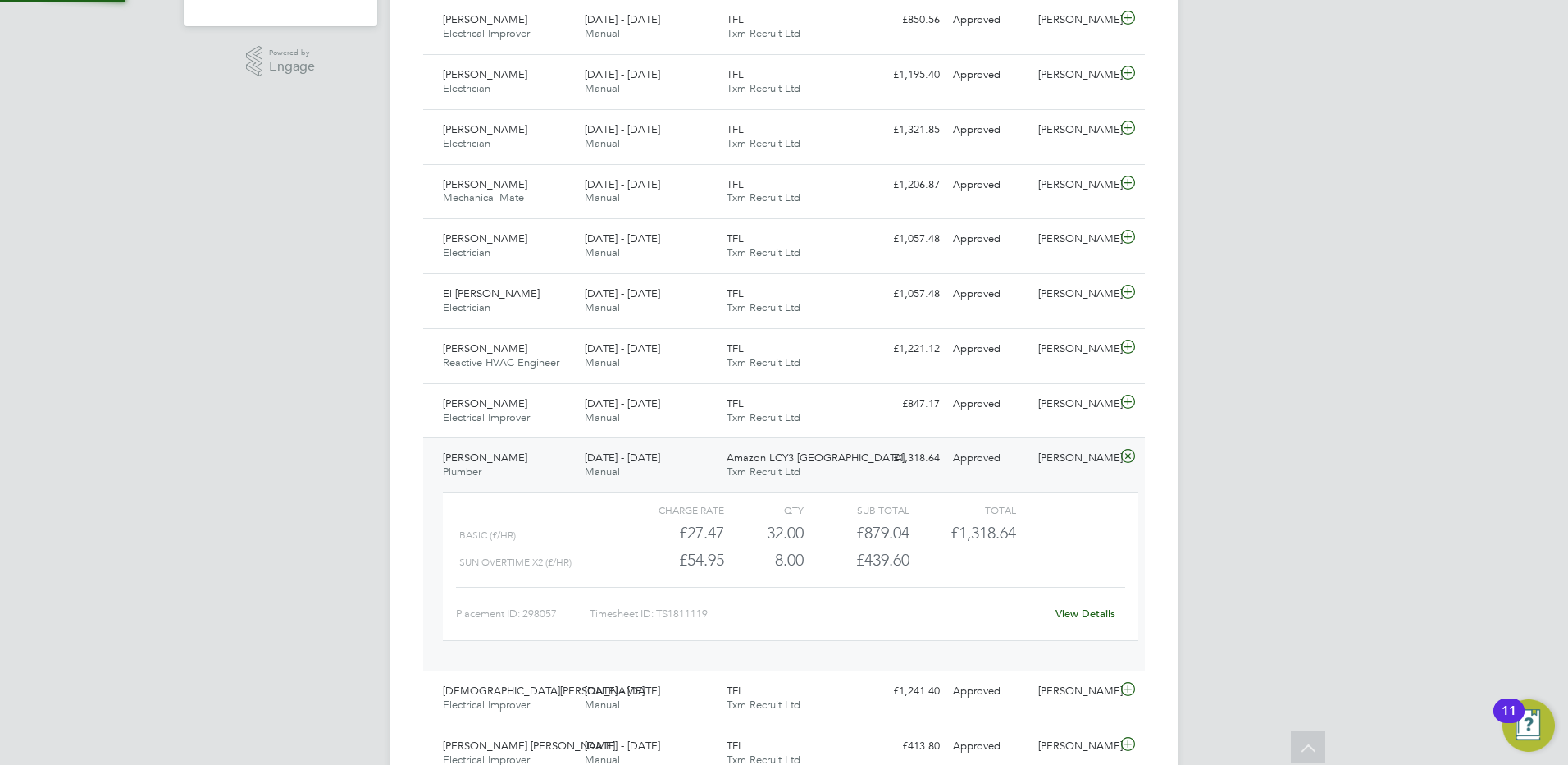
scroll to position [574, 0]
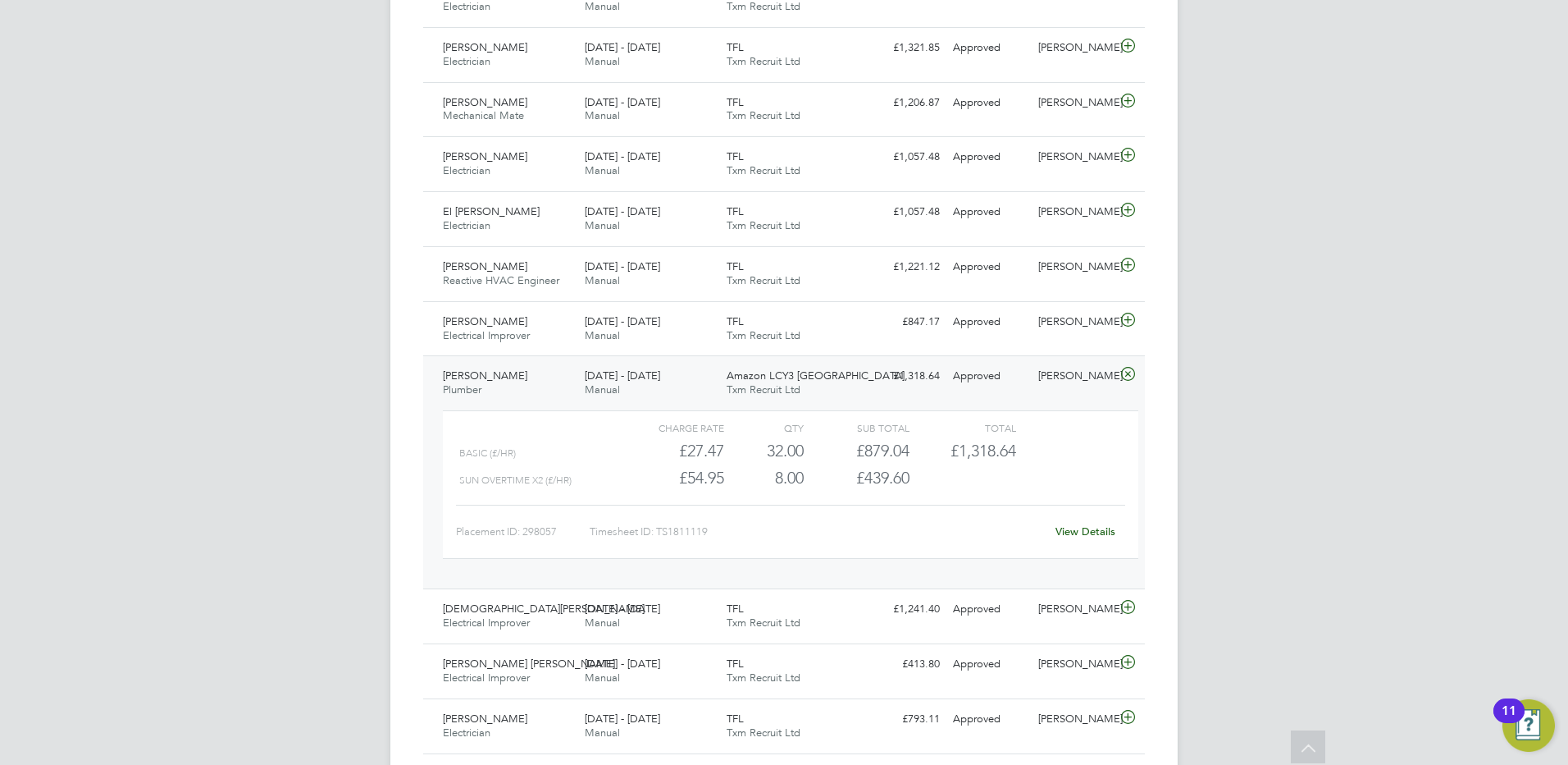
click at [494, 380] on span "[PERSON_NAME]" at bounding box center [485, 375] width 85 height 14
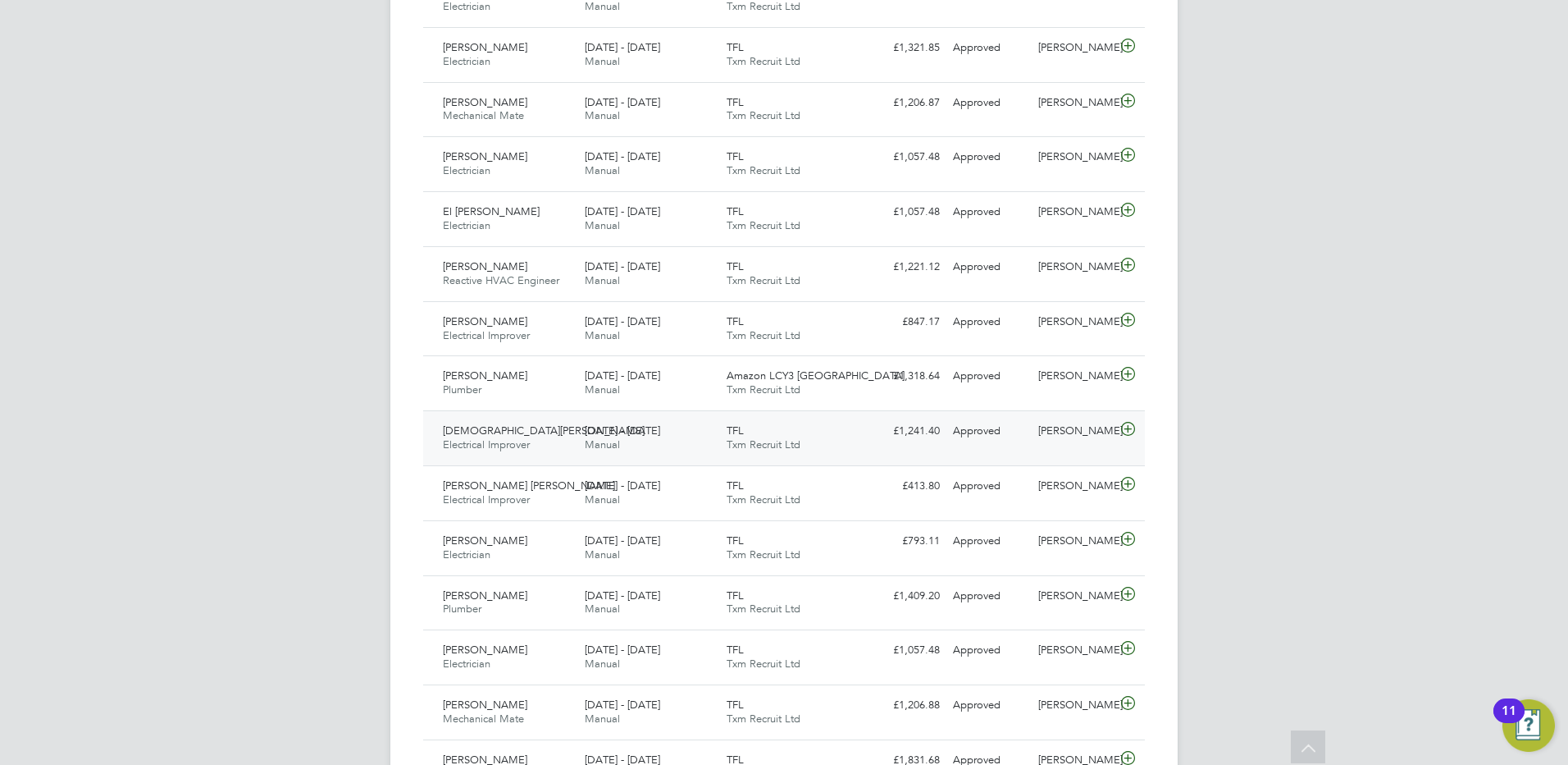
click at [494, 436] on span "[DEMOGRAPHIC_DATA][PERSON_NAME]" at bounding box center [544, 430] width 202 height 14
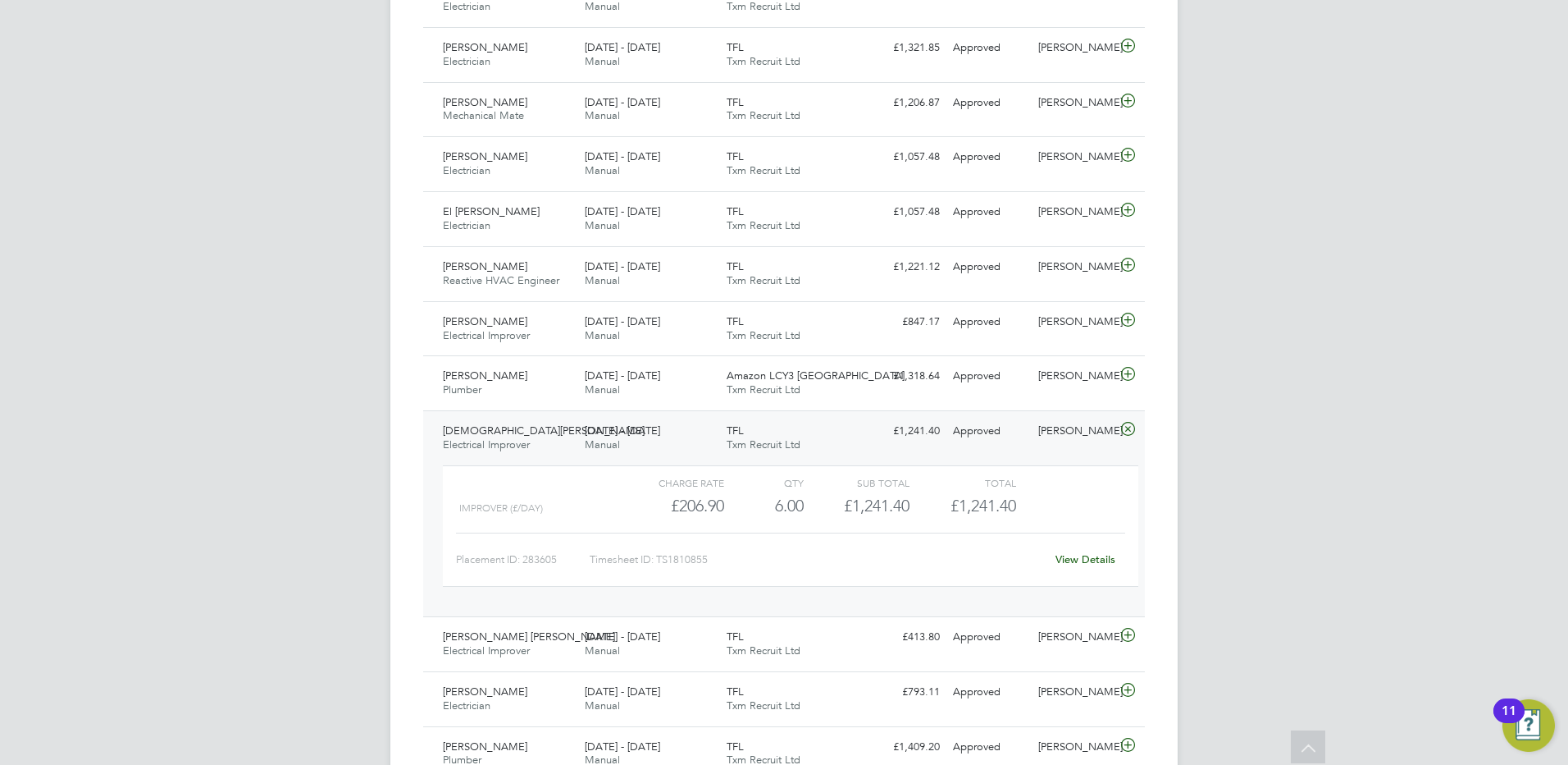
scroll to position [657, 0]
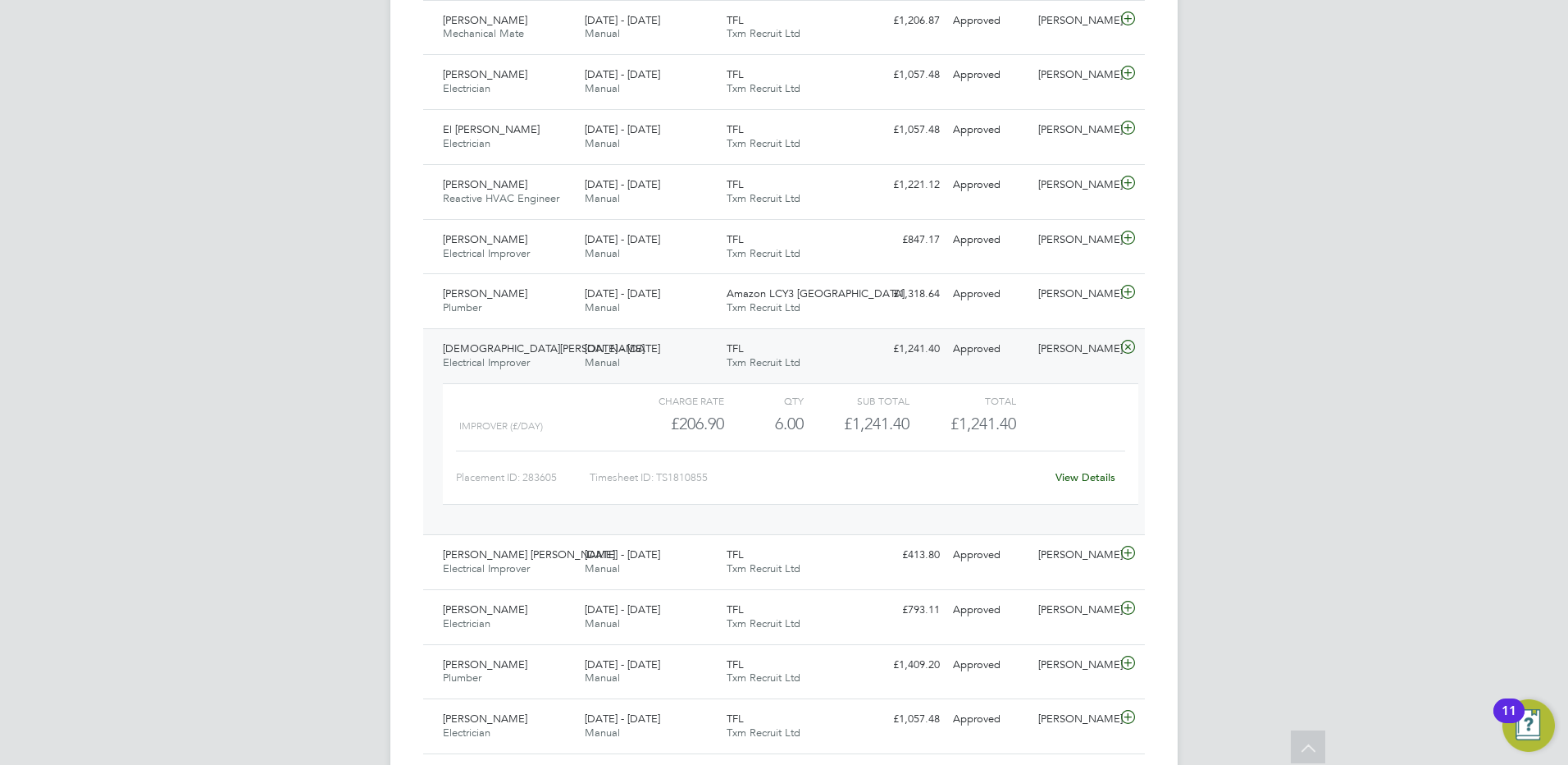
click at [522, 347] on span "[DEMOGRAPHIC_DATA][PERSON_NAME]" at bounding box center [544, 348] width 202 height 14
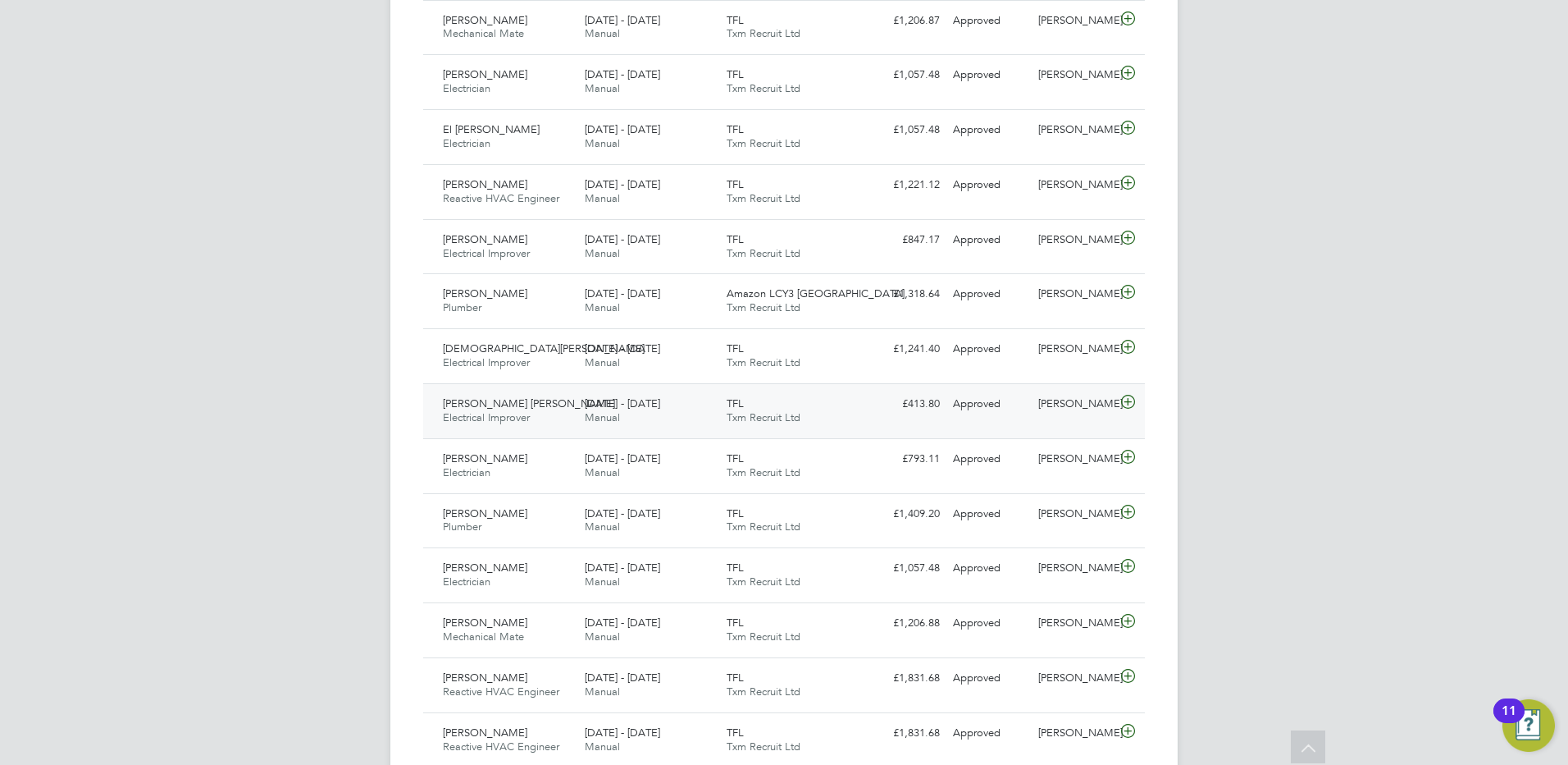
click at [514, 401] on span "[PERSON_NAME] [PERSON_NAME]" at bounding box center [528, 403] width 172 height 14
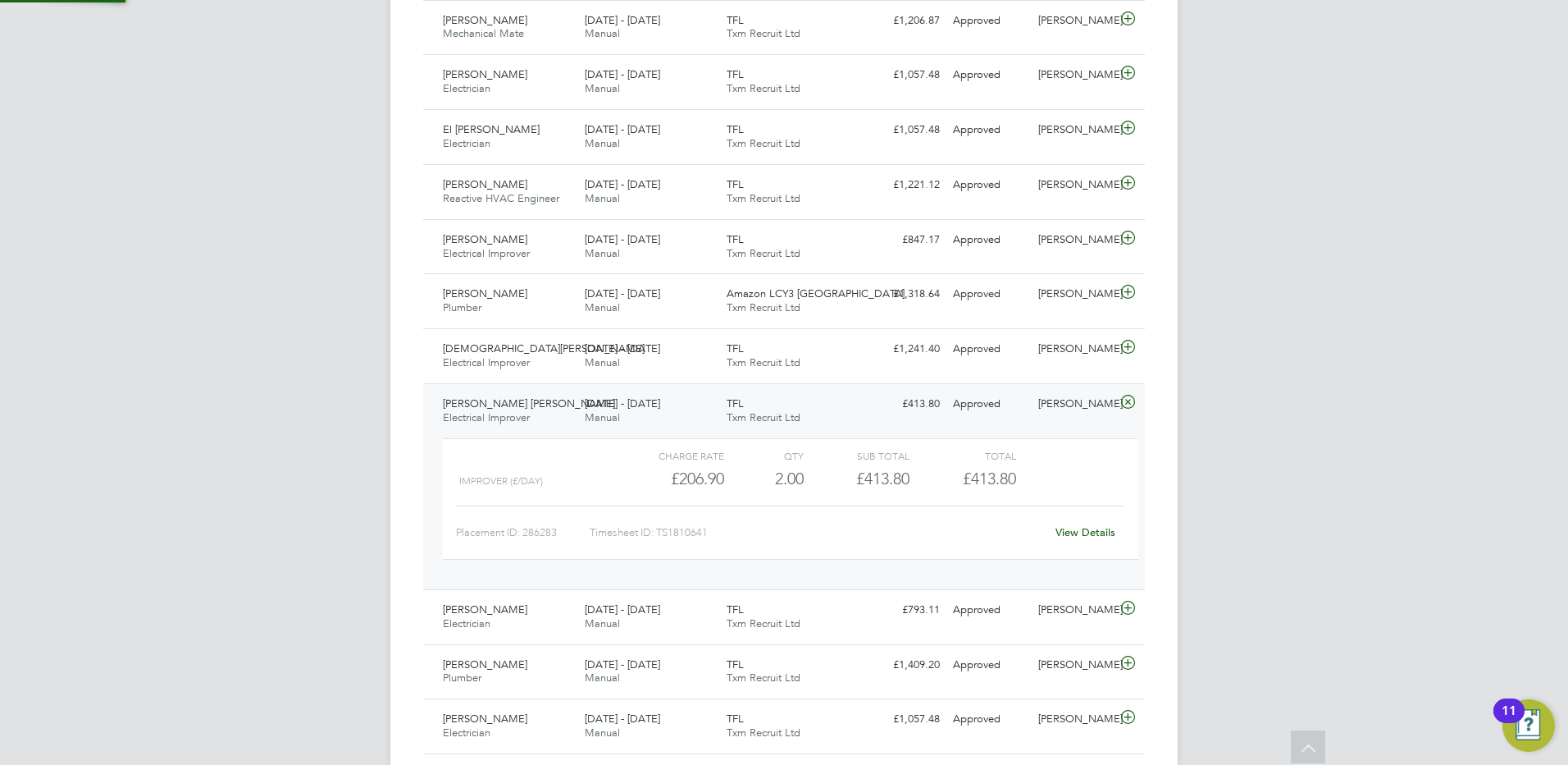
scroll to position [28, 160]
click at [511, 405] on span "[PERSON_NAME] [PERSON_NAME]" at bounding box center [528, 403] width 172 height 14
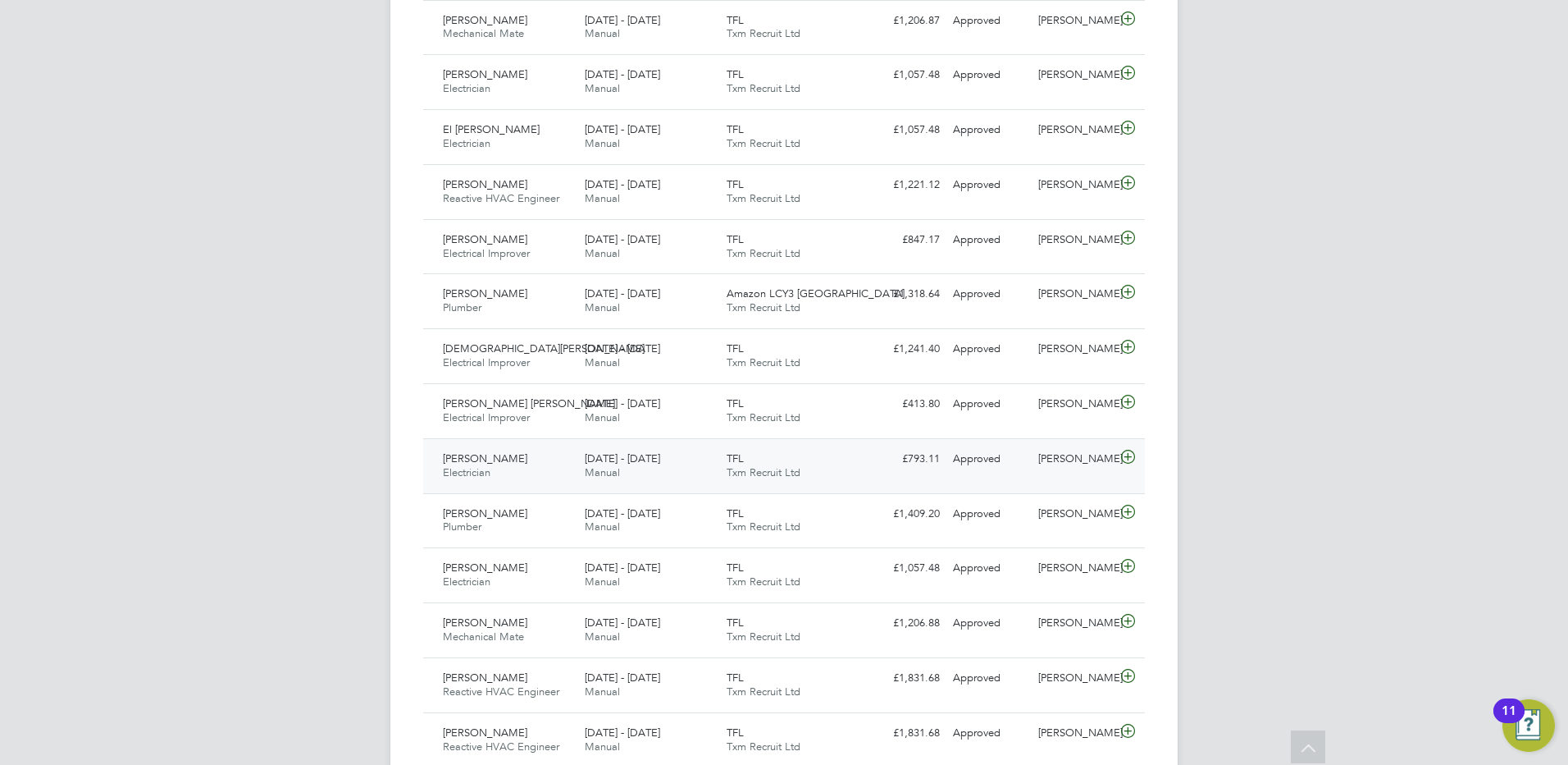
click at [476, 462] on span "[PERSON_NAME]" at bounding box center [485, 458] width 85 height 14
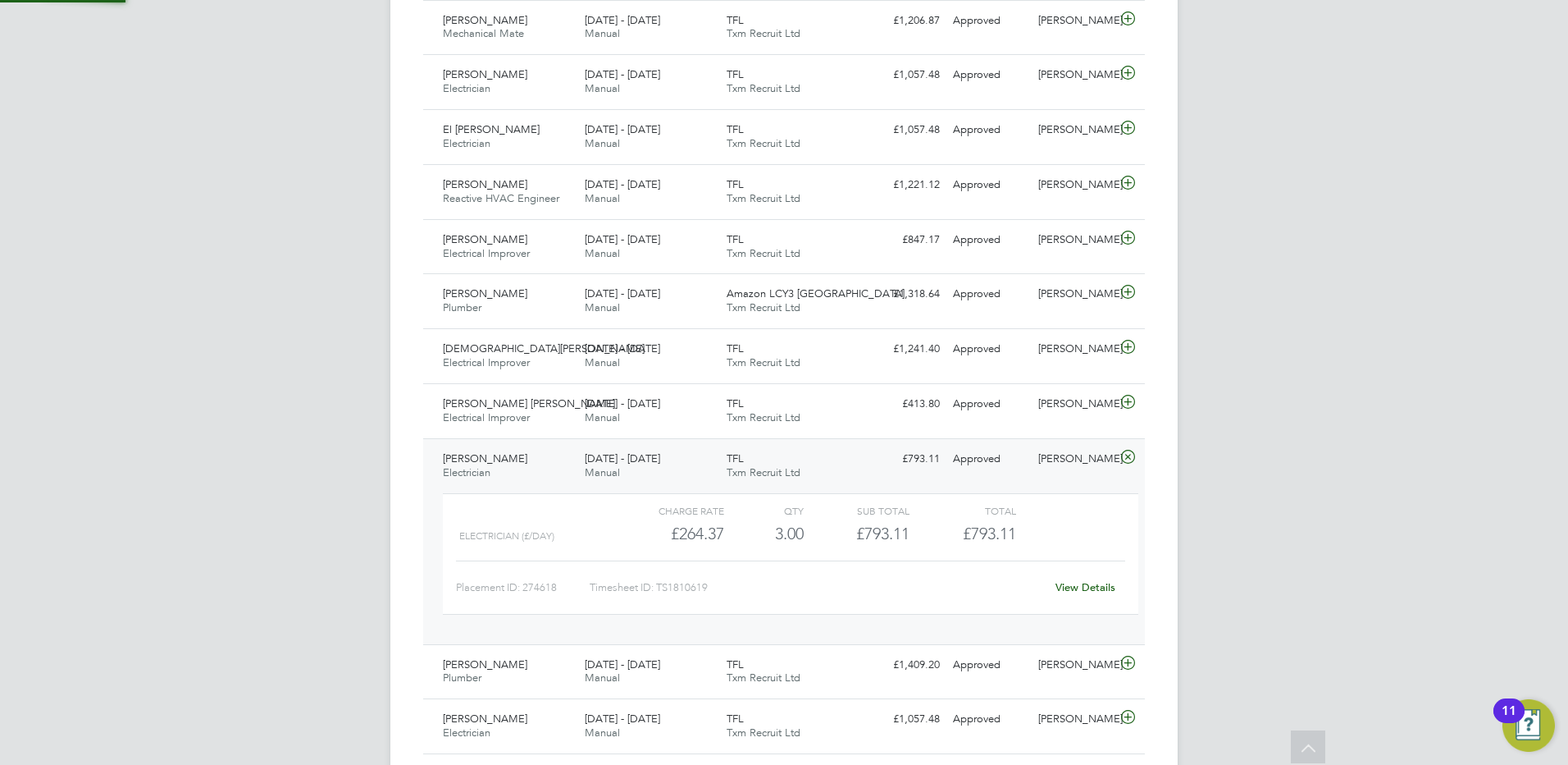
scroll to position [739, 0]
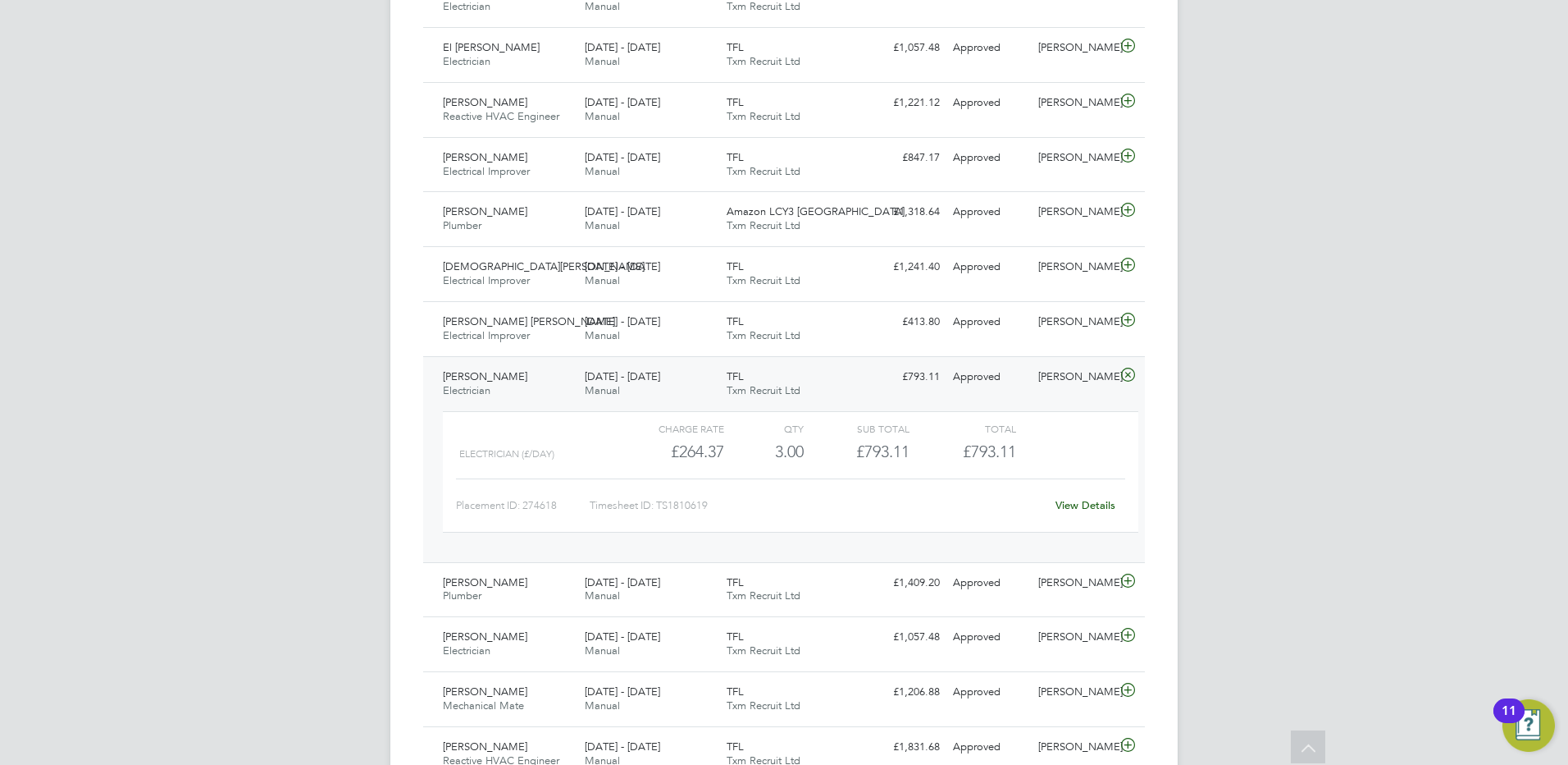
click at [481, 377] on span "[PERSON_NAME]" at bounding box center [485, 376] width 85 height 14
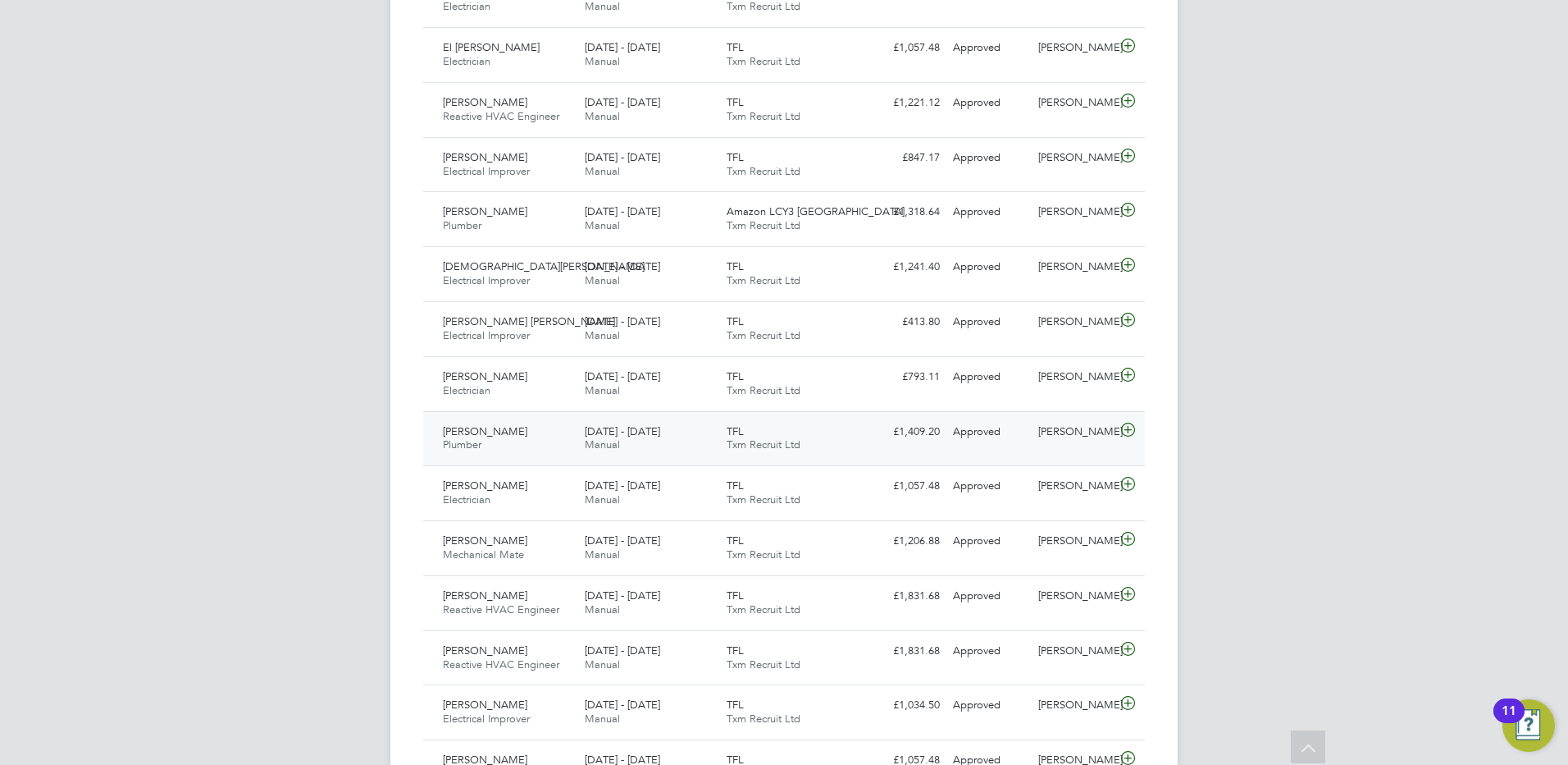
click at [488, 433] on span "[PERSON_NAME]" at bounding box center [485, 431] width 85 height 14
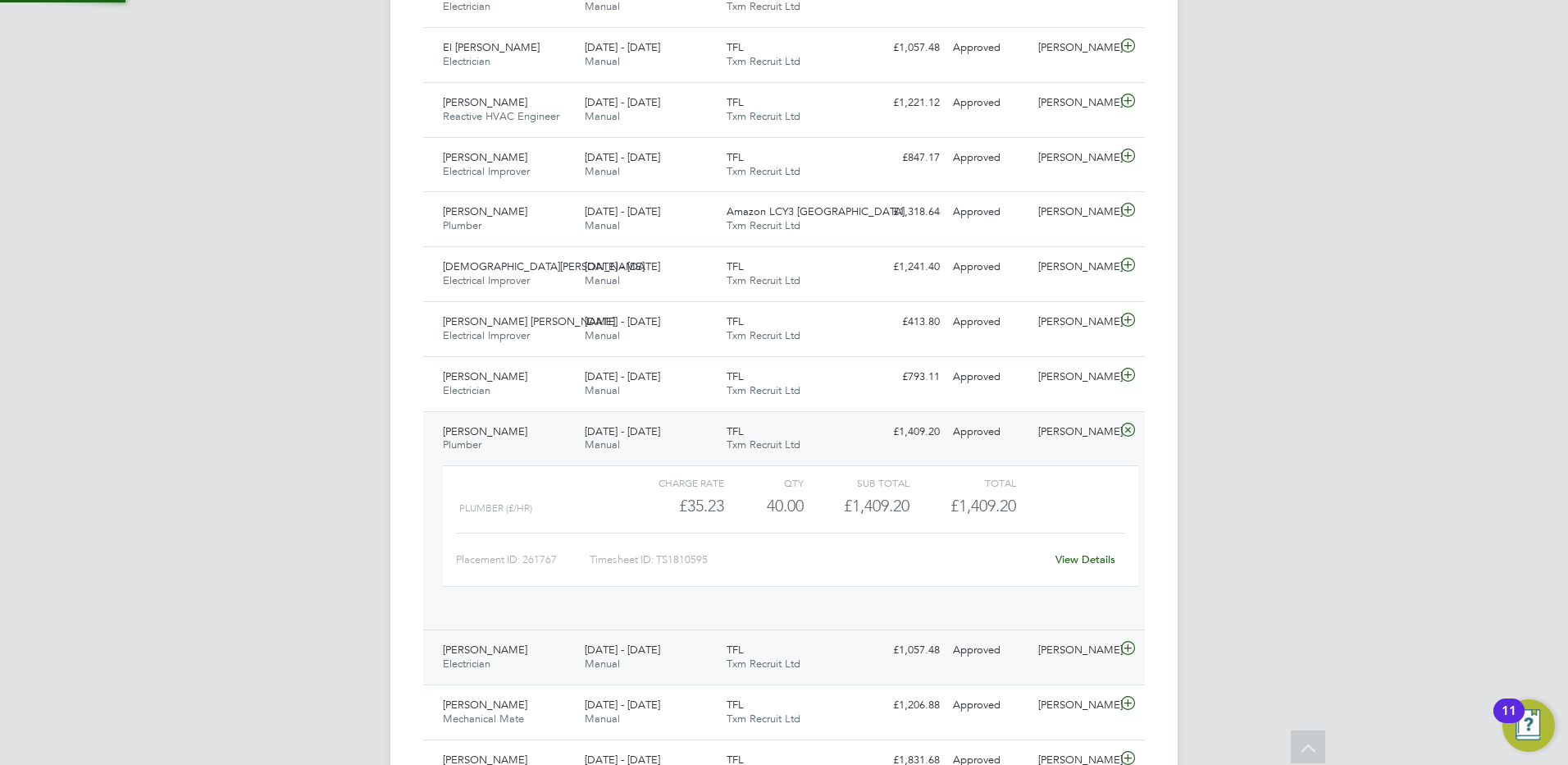
scroll to position [902, 0]
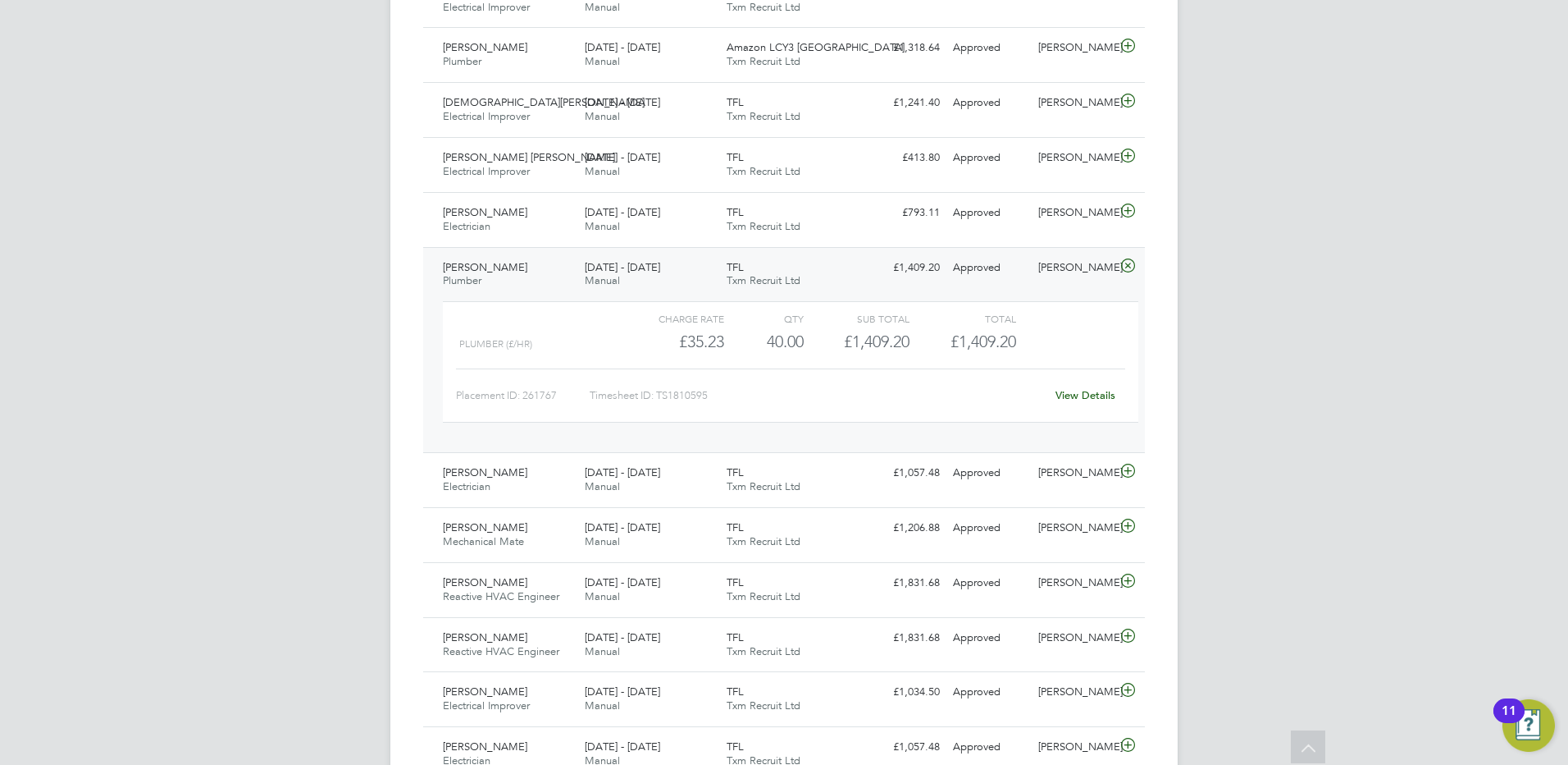
click at [500, 269] on span "[PERSON_NAME]" at bounding box center [485, 267] width 85 height 14
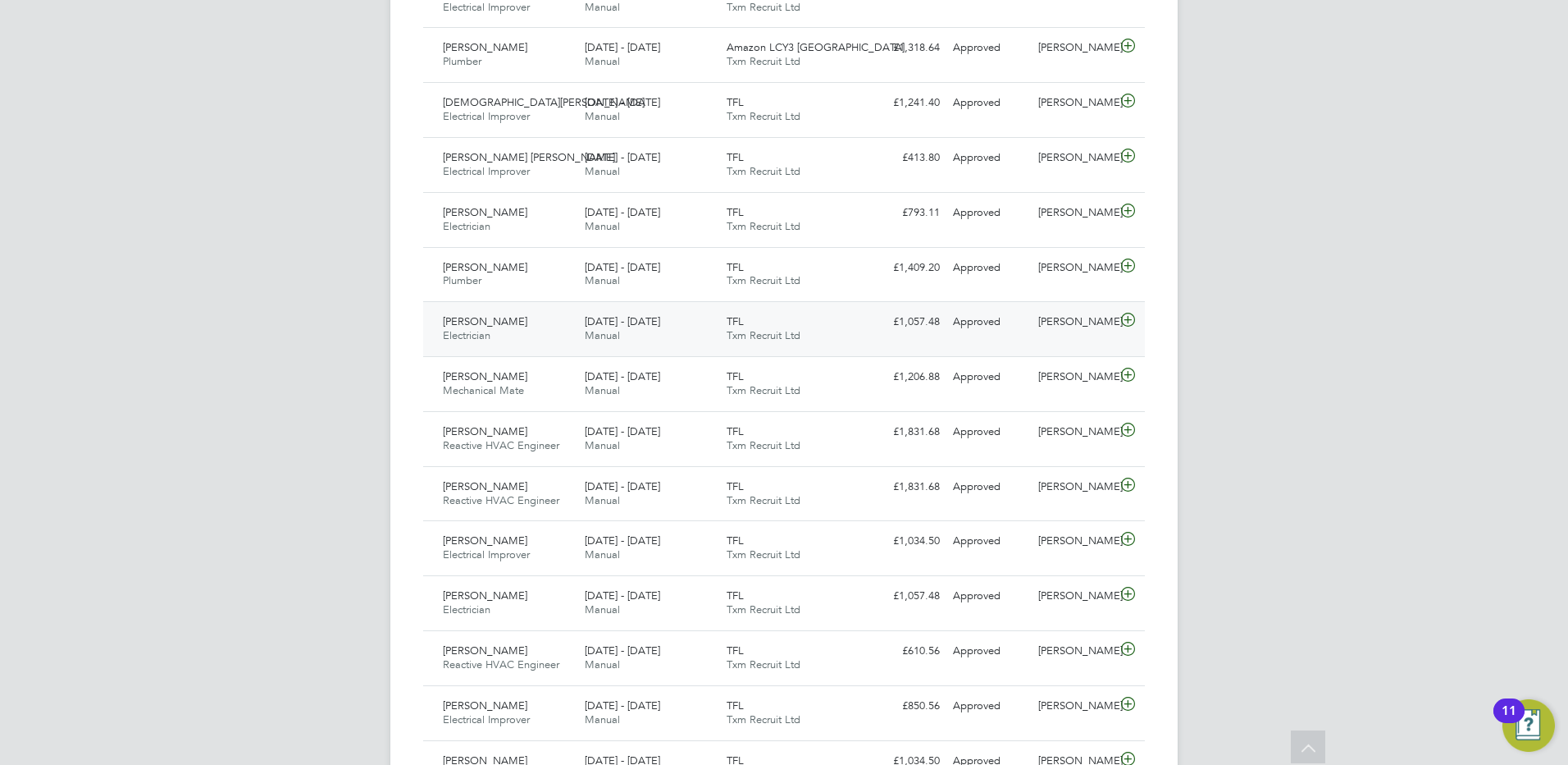
click at [494, 321] on span "[PERSON_NAME]" at bounding box center [485, 321] width 85 height 14
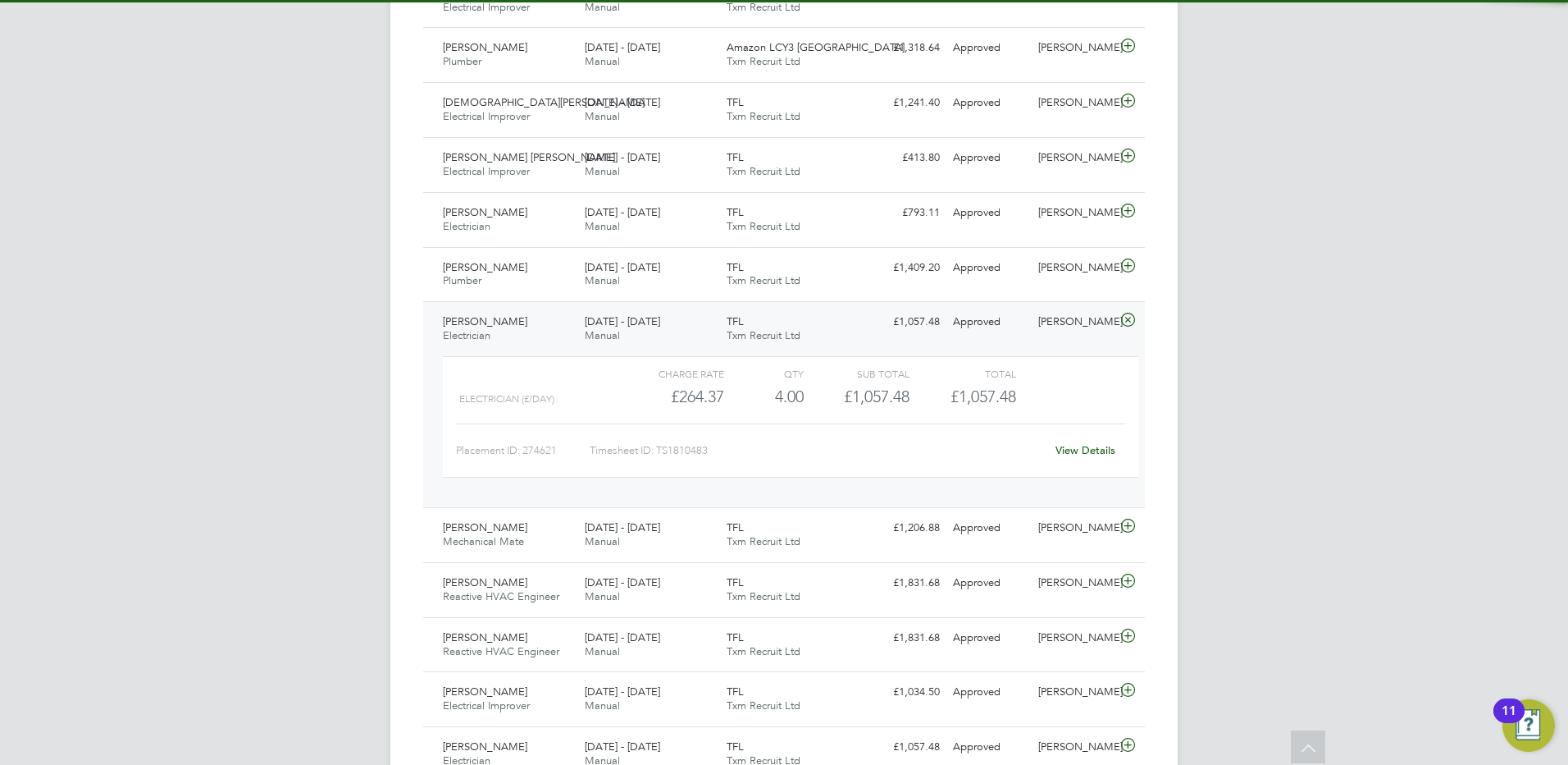
scroll to position [984, 0]
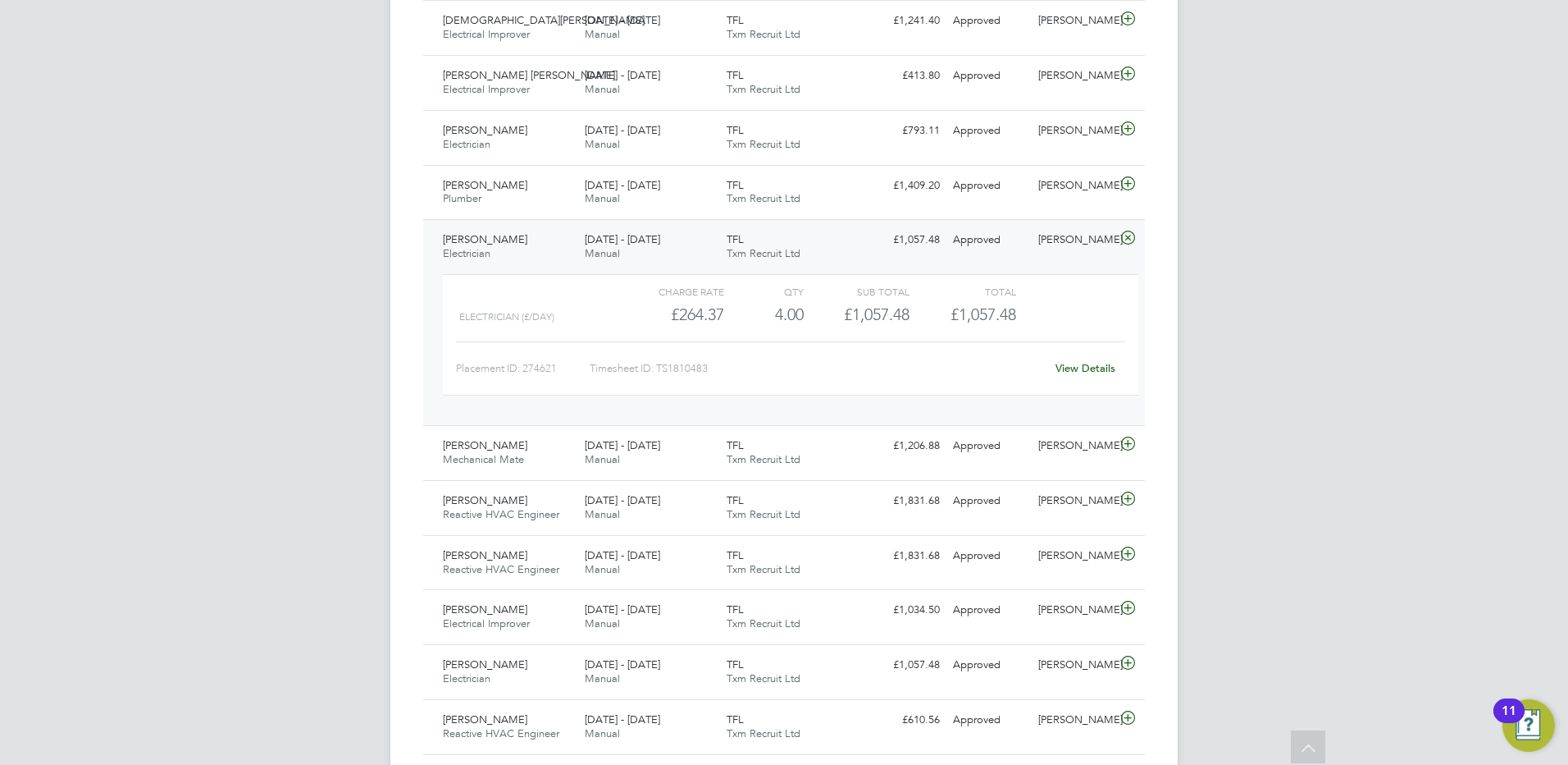
click at [503, 244] on span "[PERSON_NAME]" at bounding box center [485, 239] width 85 height 14
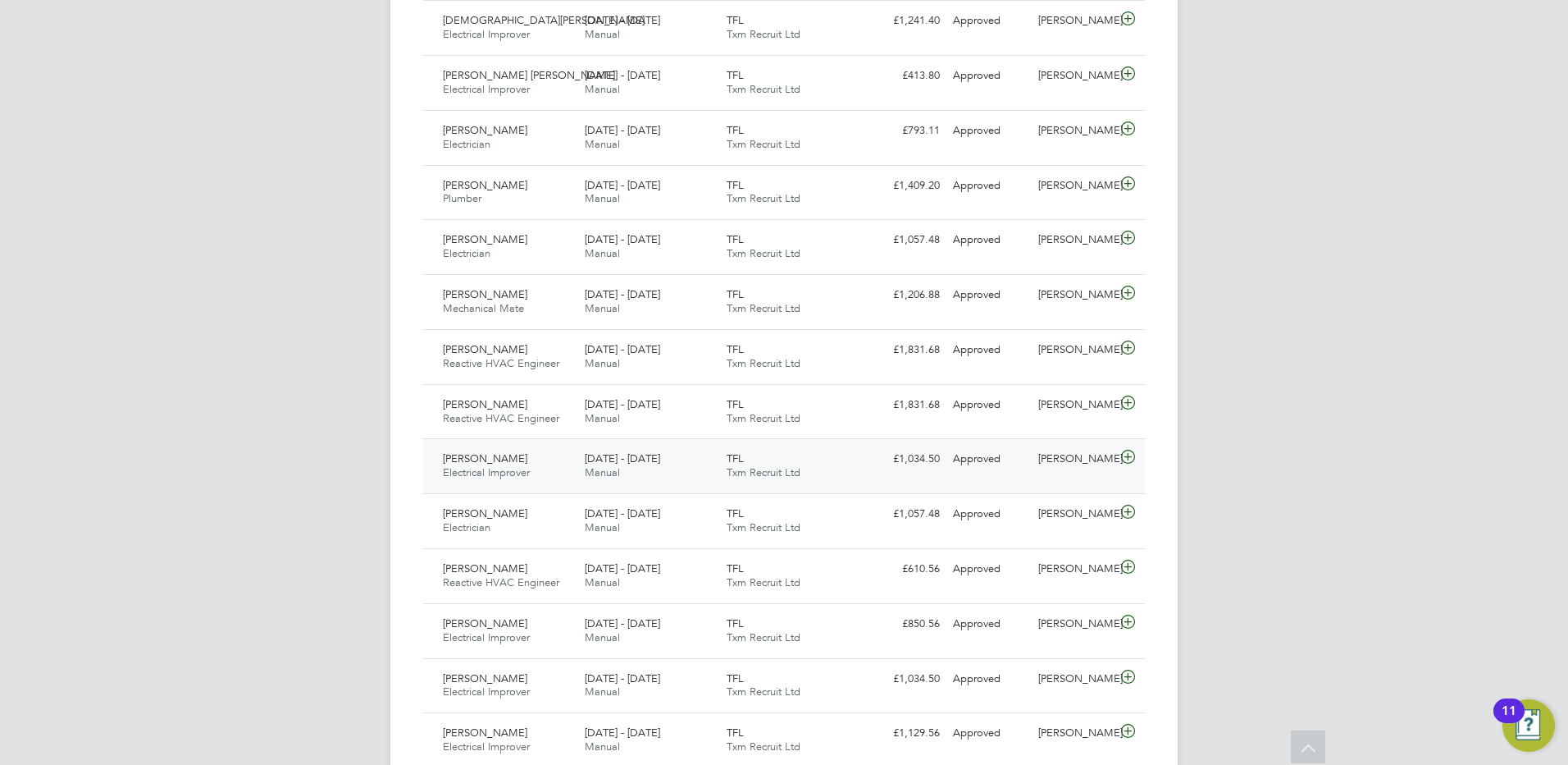
click at [514, 460] on span "[PERSON_NAME]" at bounding box center [485, 458] width 85 height 14
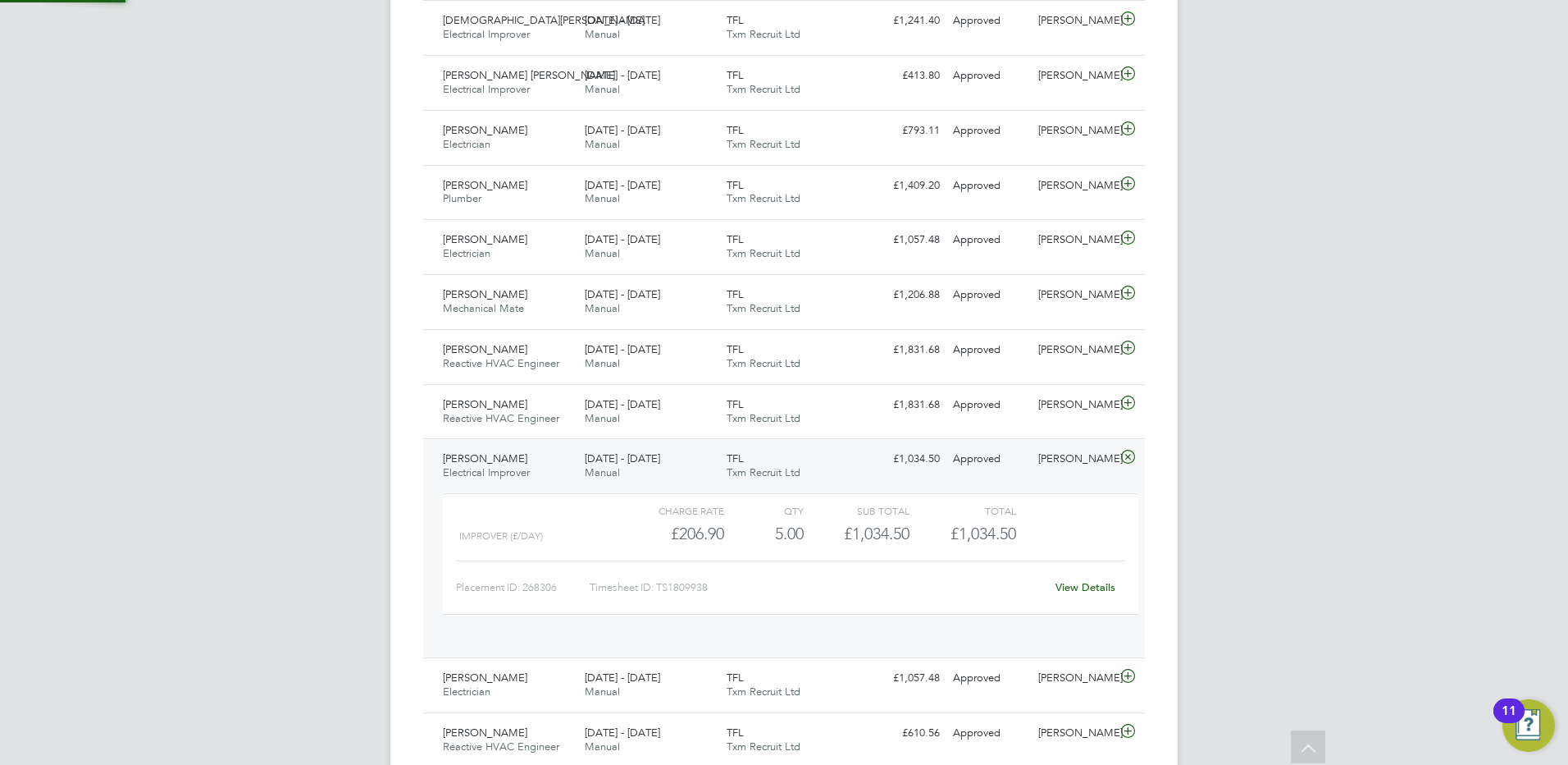
scroll to position [28, 160]
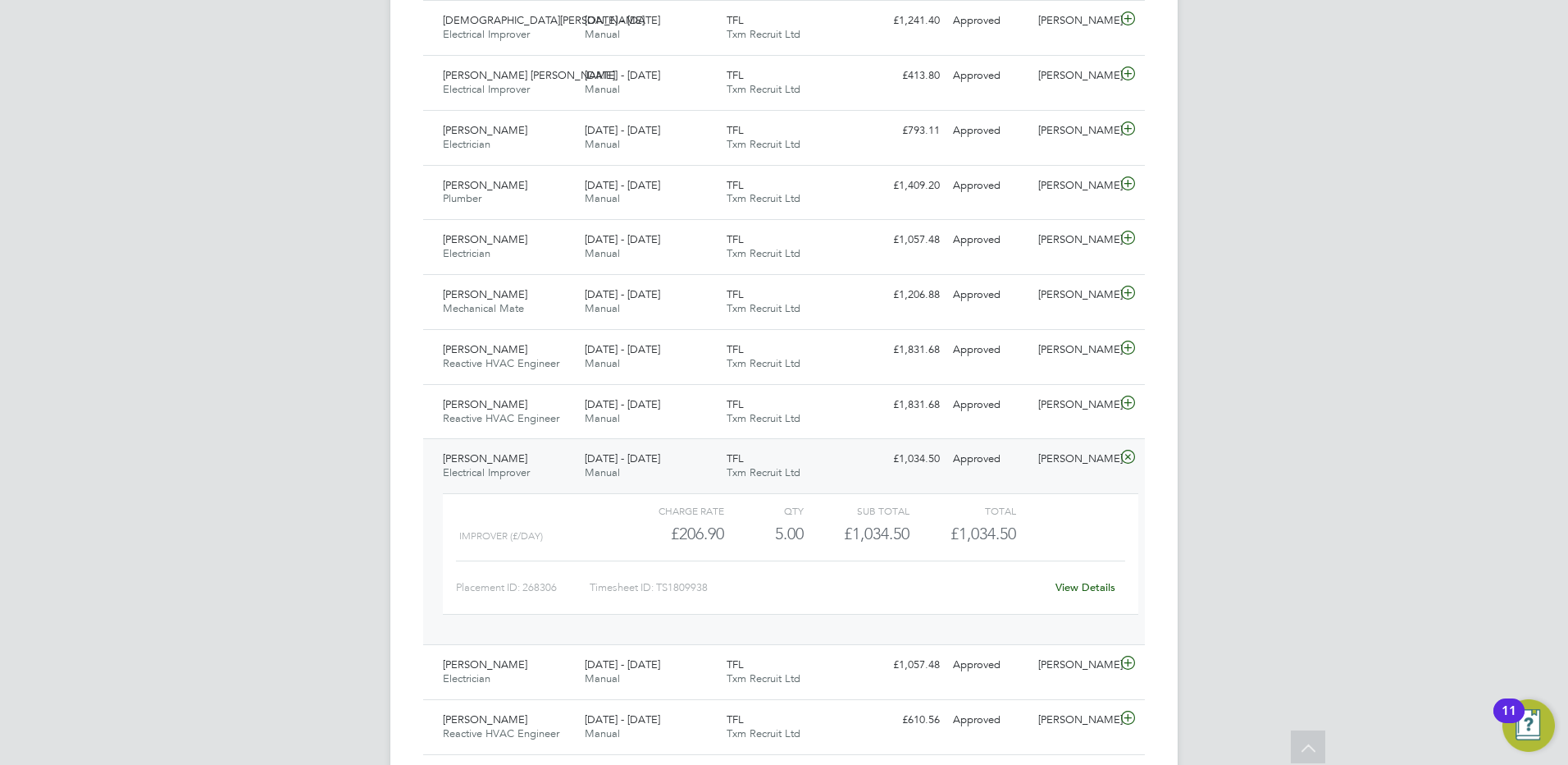
click at [523, 463] on span "[PERSON_NAME]" at bounding box center [485, 458] width 85 height 14
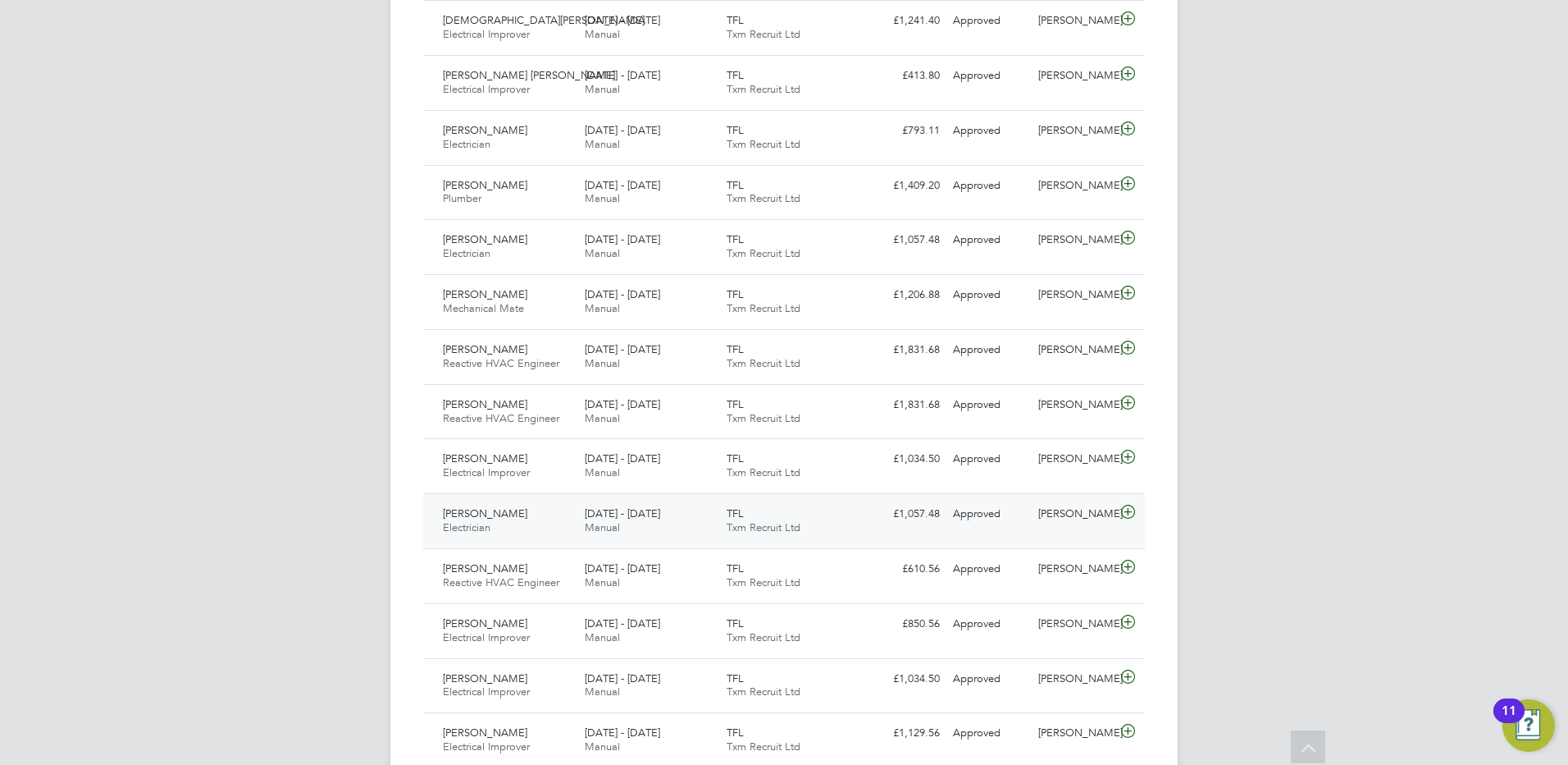
click at [489, 515] on span "[PERSON_NAME]" at bounding box center [485, 513] width 85 height 14
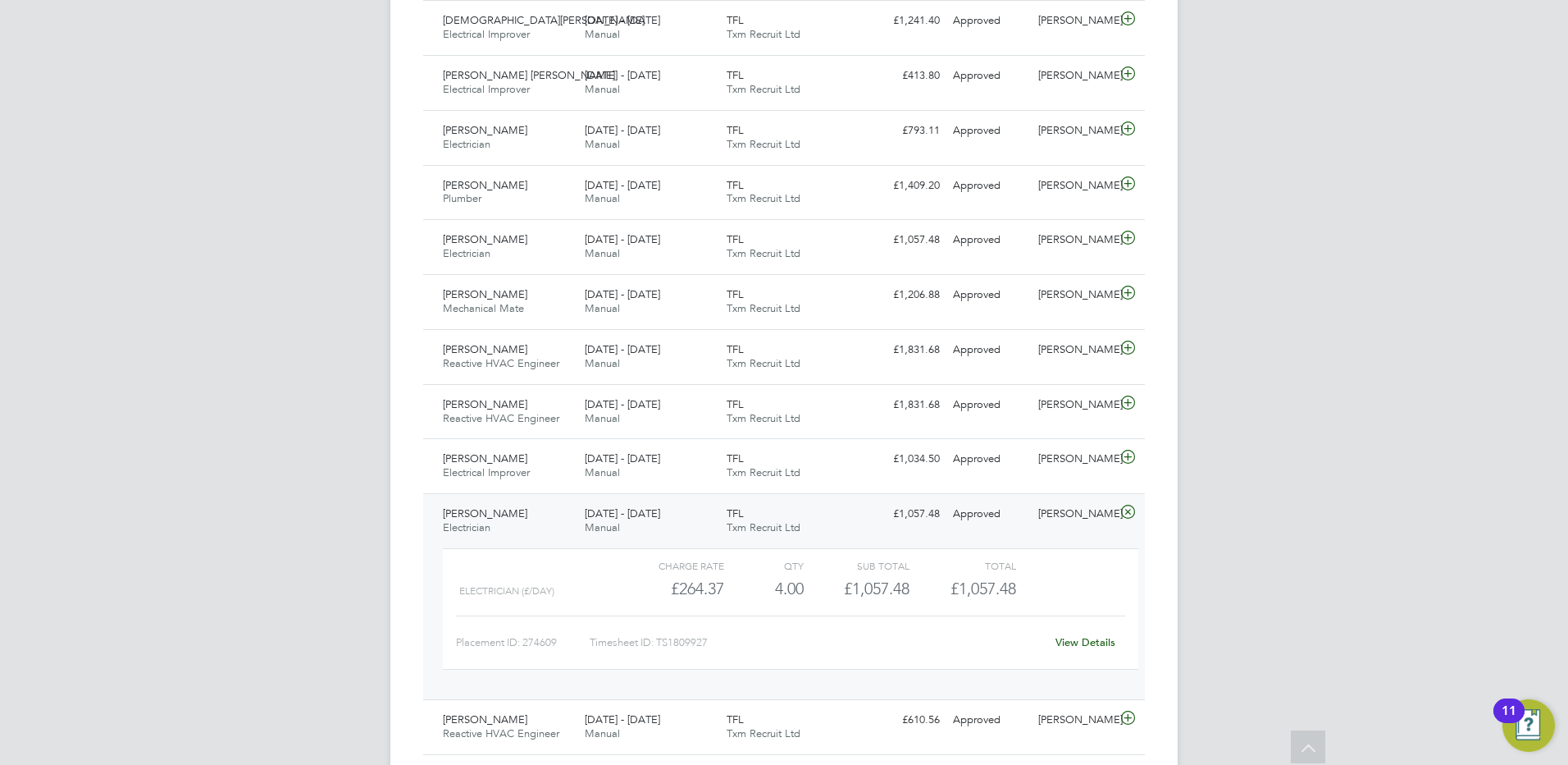
click at [505, 516] on span "[PERSON_NAME]" at bounding box center [485, 513] width 85 height 14
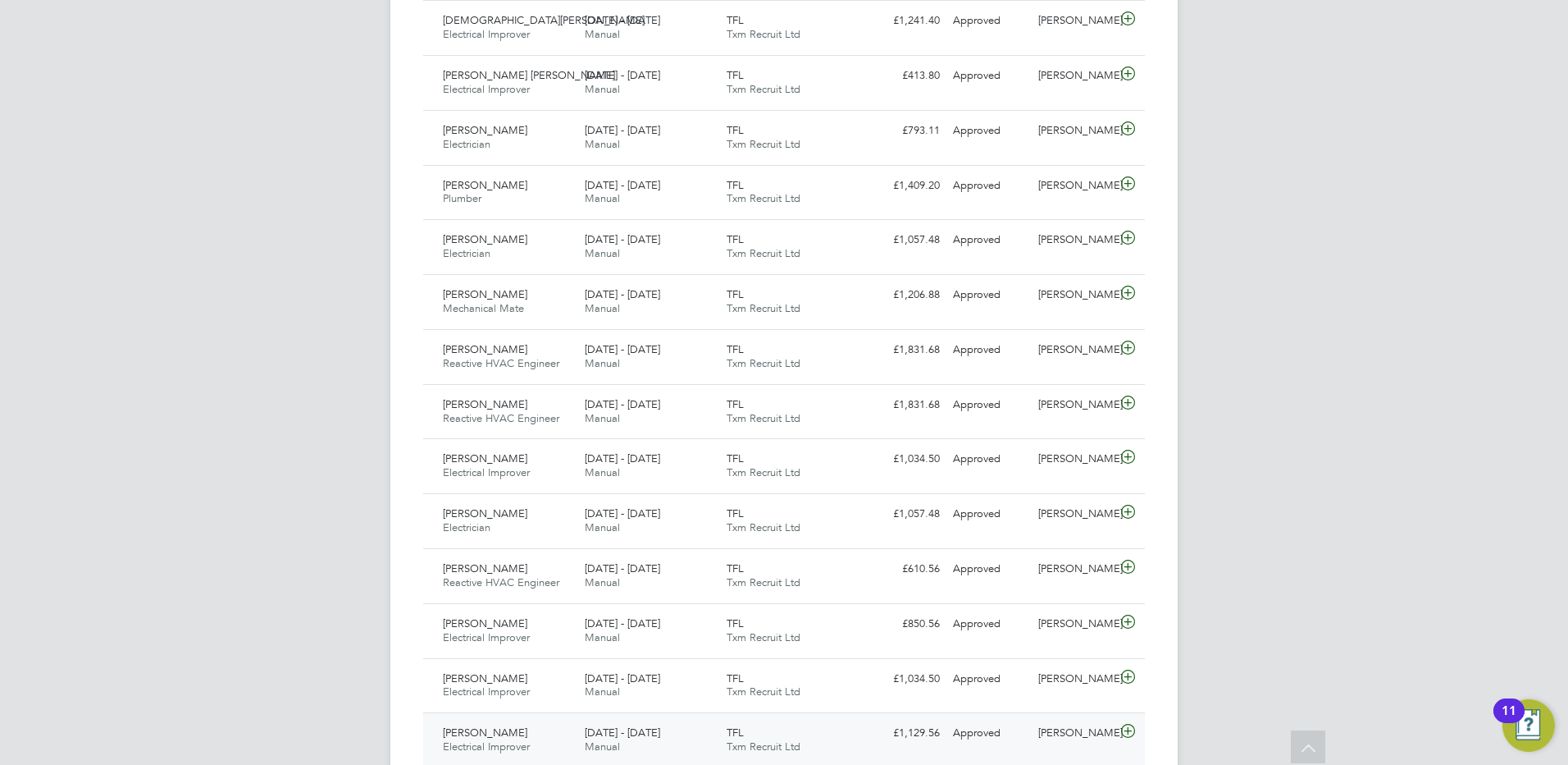
scroll to position [1067, 0]
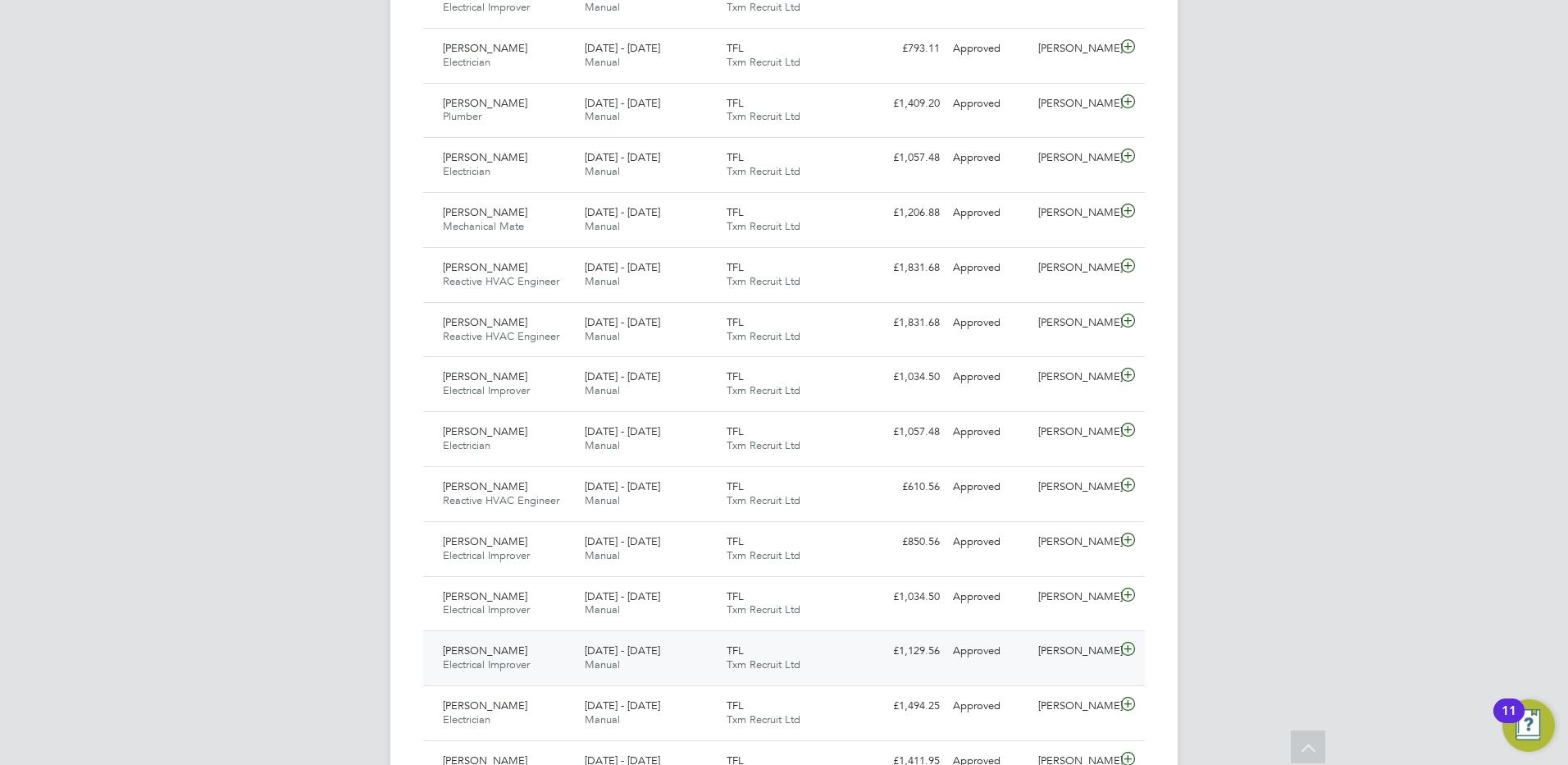
click at [524, 655] on div "[PERSON_NAME] Electrical Improver [DATE] - [DATE]" at bounding box center [507, 658] width 142 height 41
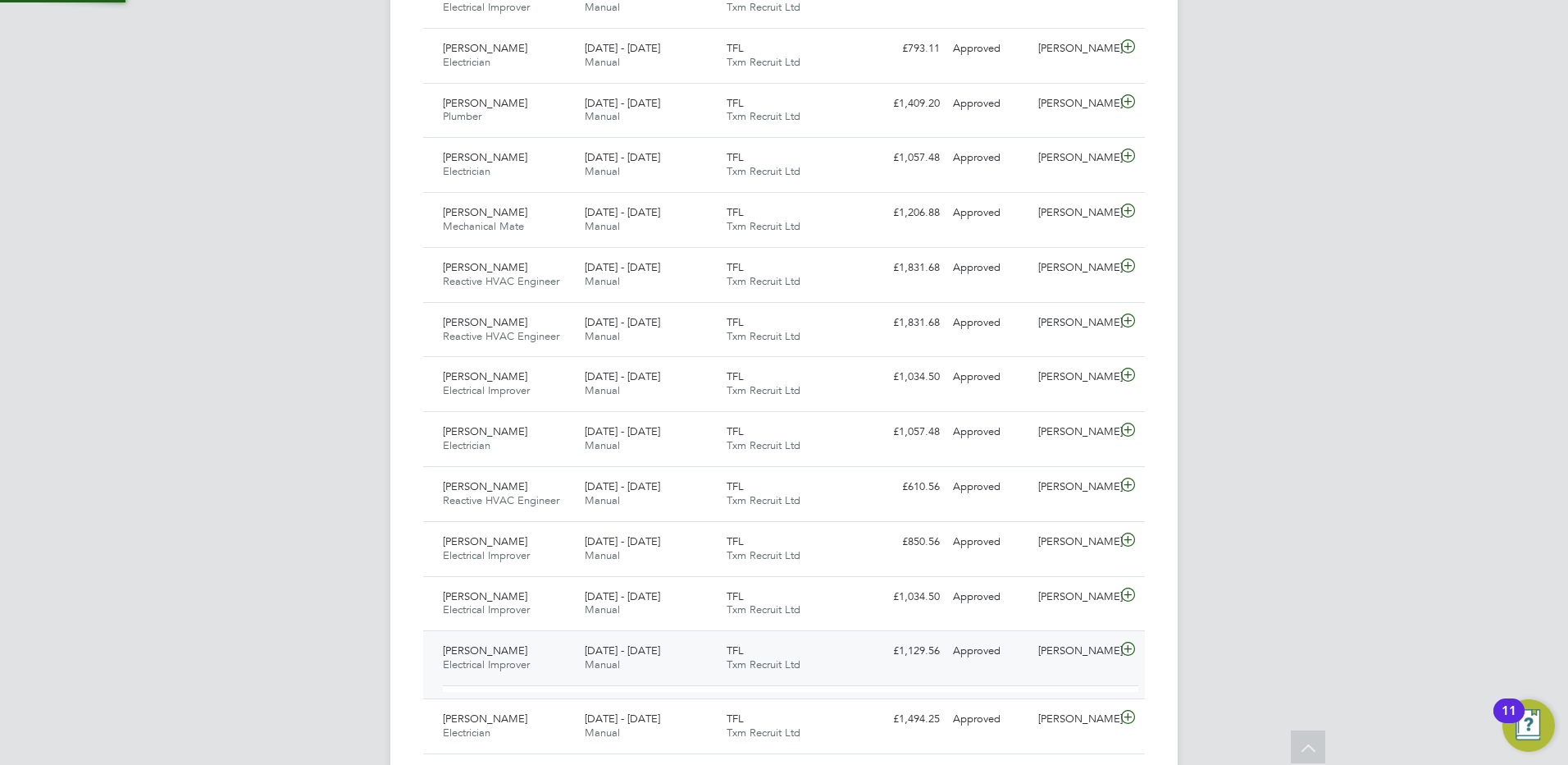
scroll to position [28, 160]
click at [513, 652] on span "[PERSON_NAME]" at bounding box center [485, 650] width 85 height 14
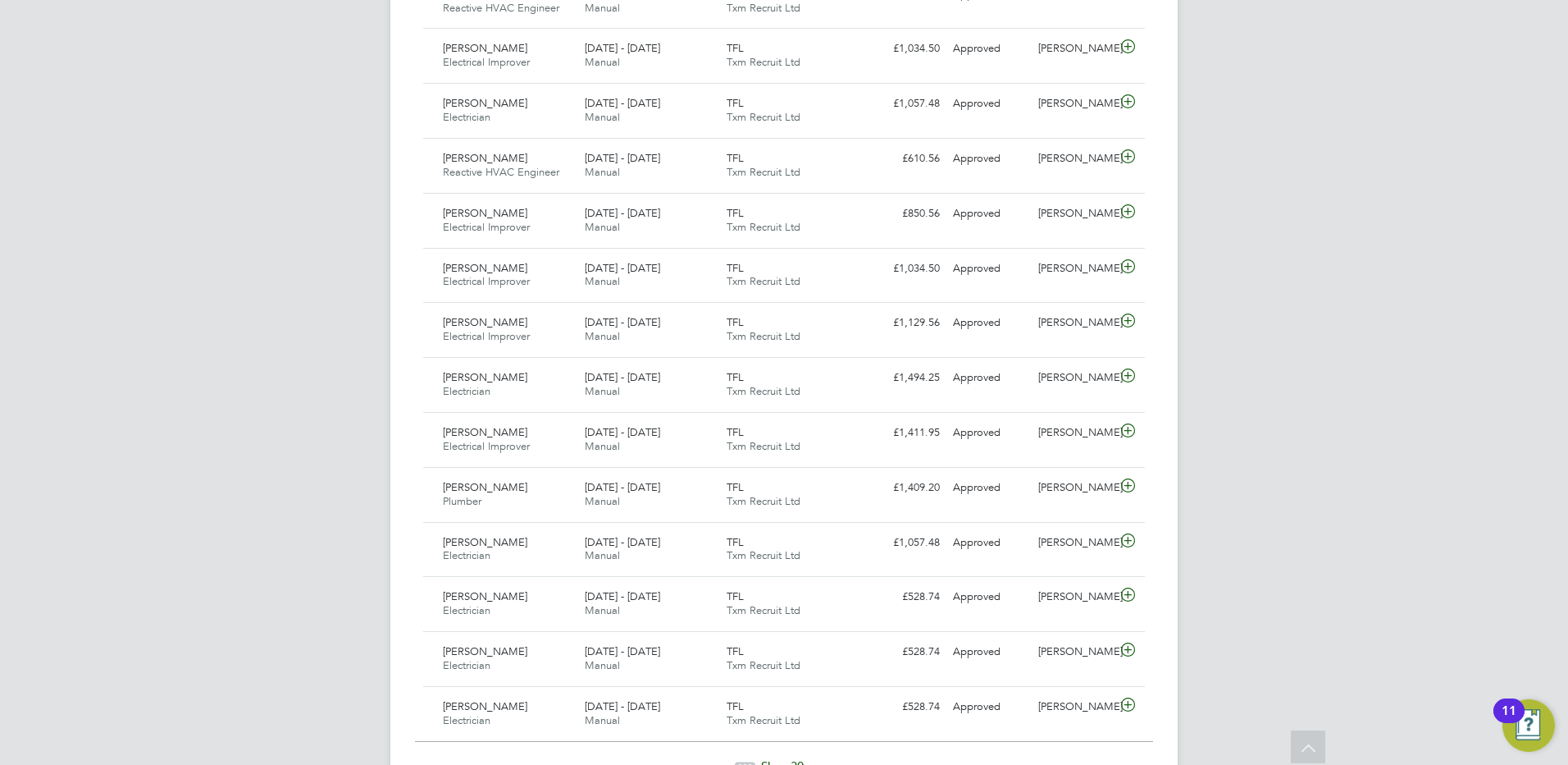
scroll to position [1477, 0]
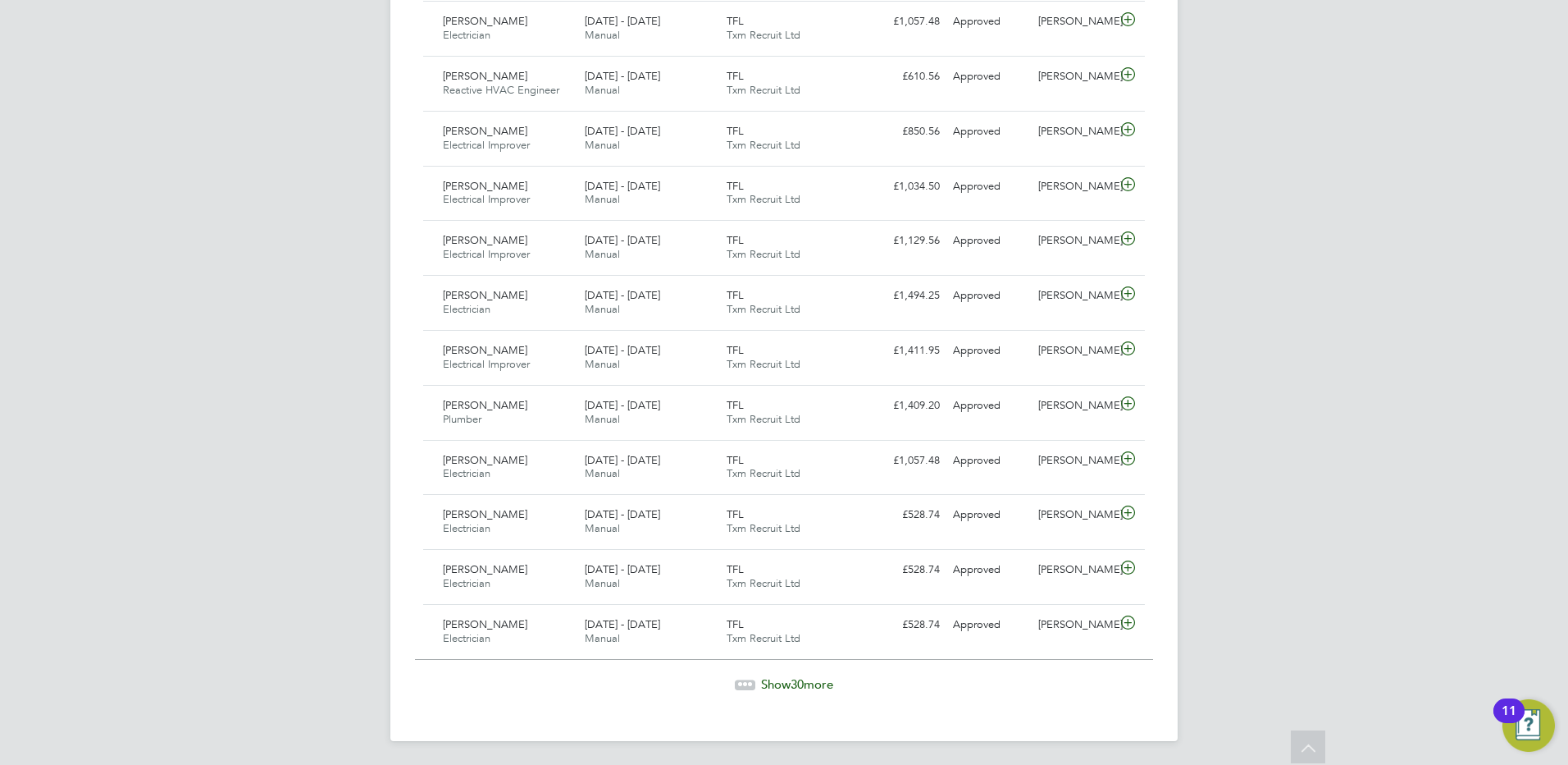
click at [783, 684] on span "Show 30 more" at bounding box center [797, 684] width 72 height 15
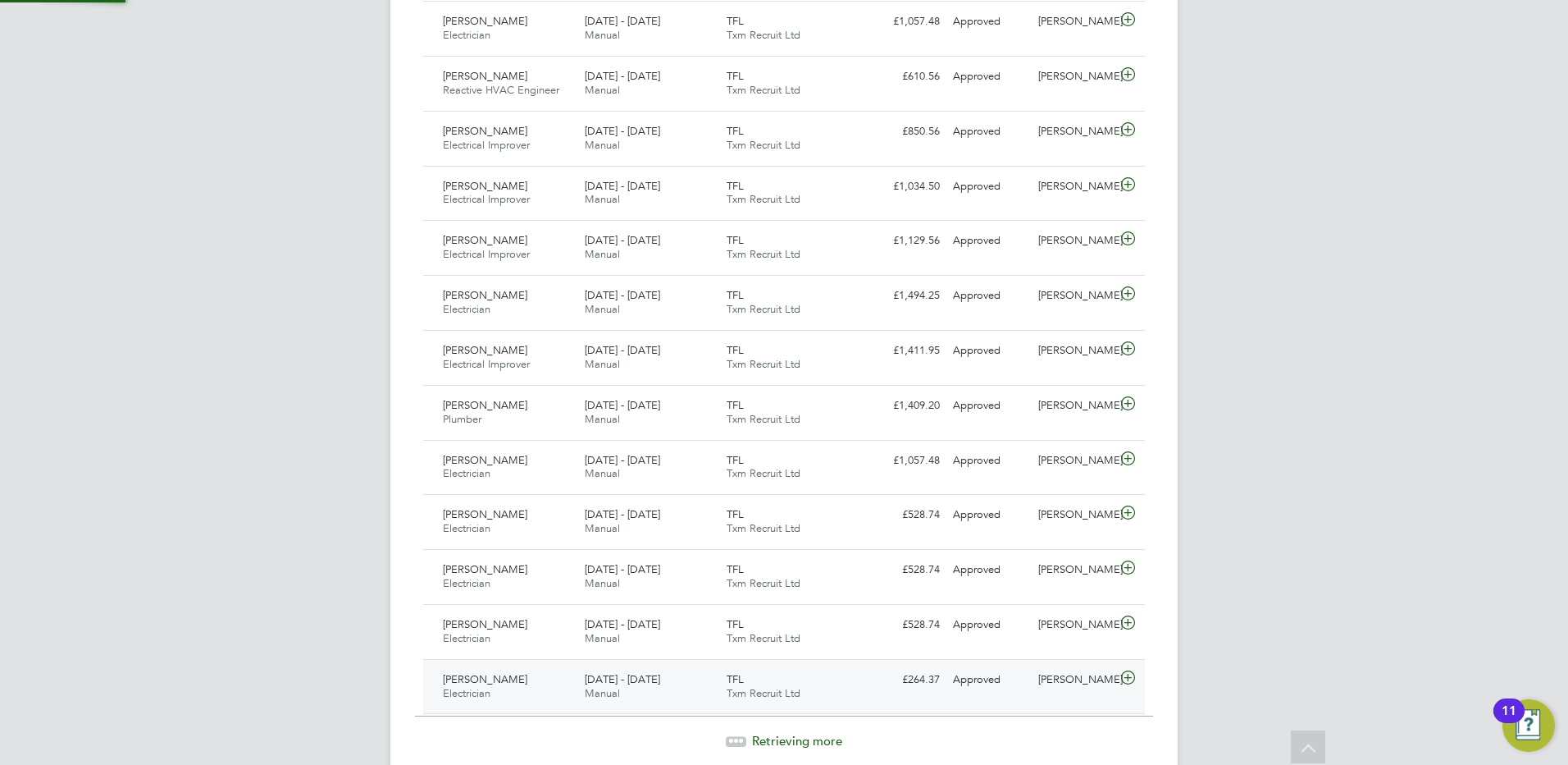
scroll to position [42, 143]
